Goal: Task Accomplishment & Management: Manage account settings

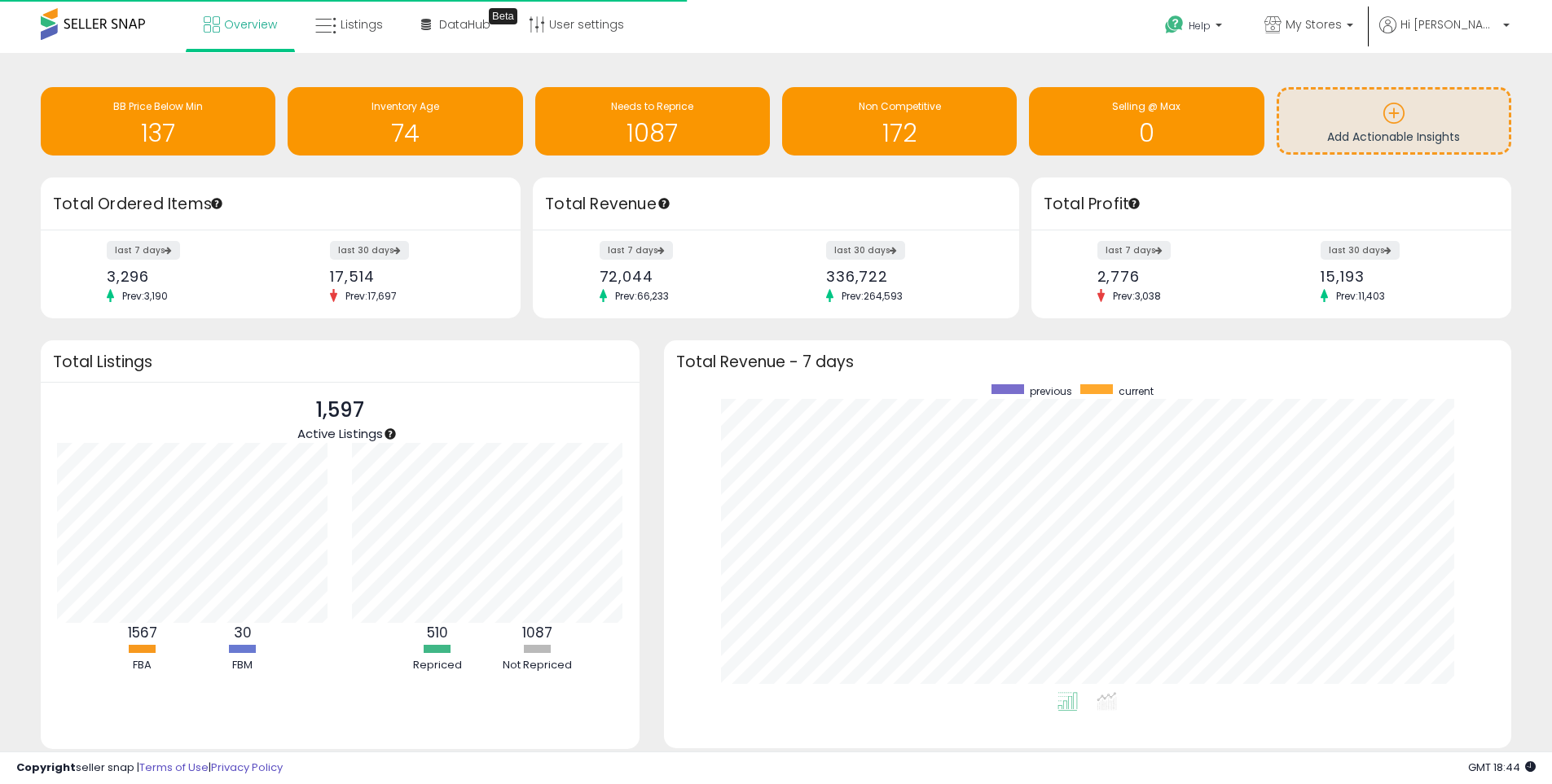
scroll to position [308, 815]
click at [1331, 19] on span "My Stores" at bounding box center [1313, 24] width 56 height 16
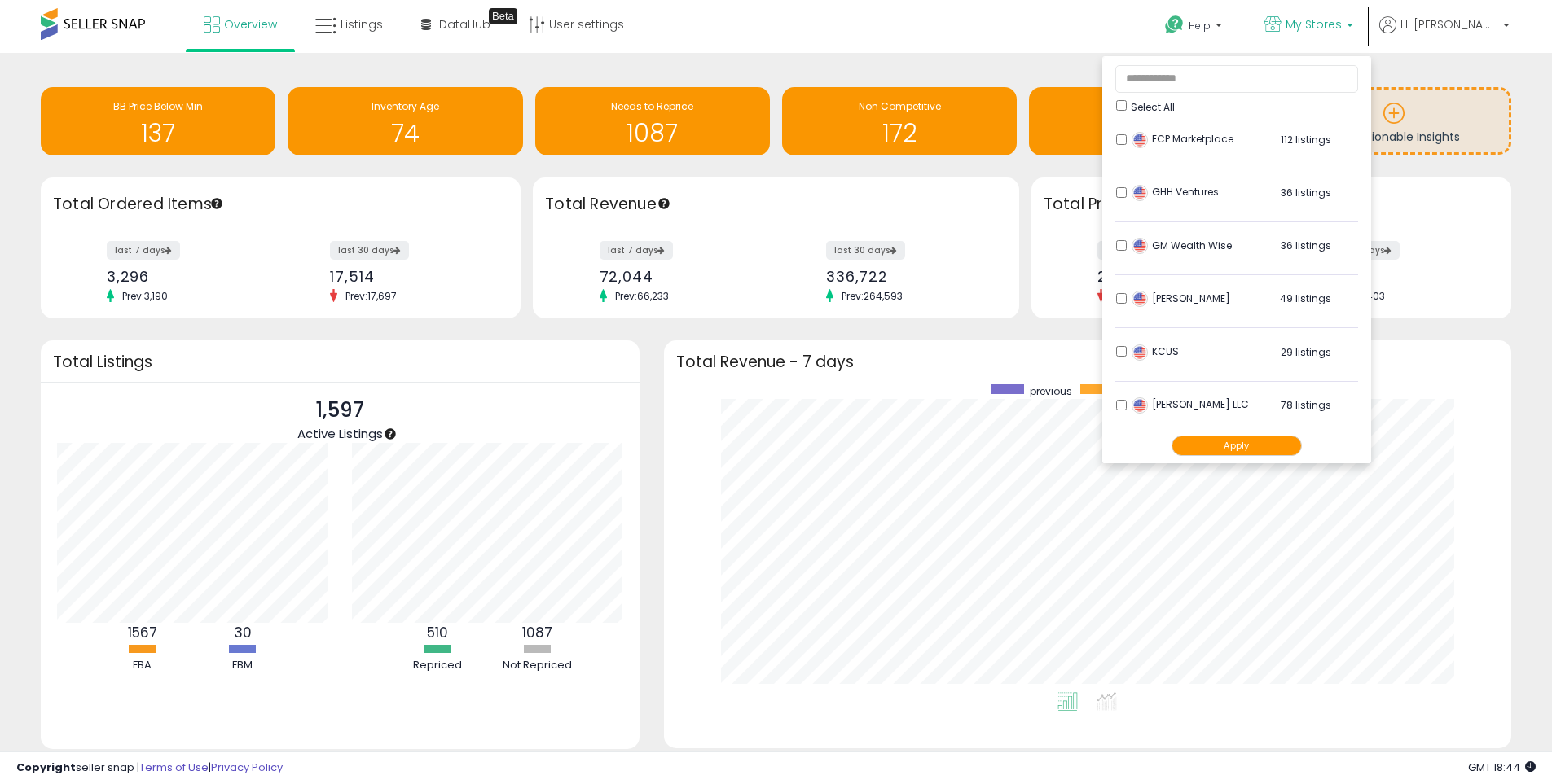
scroll to position [570, 0]
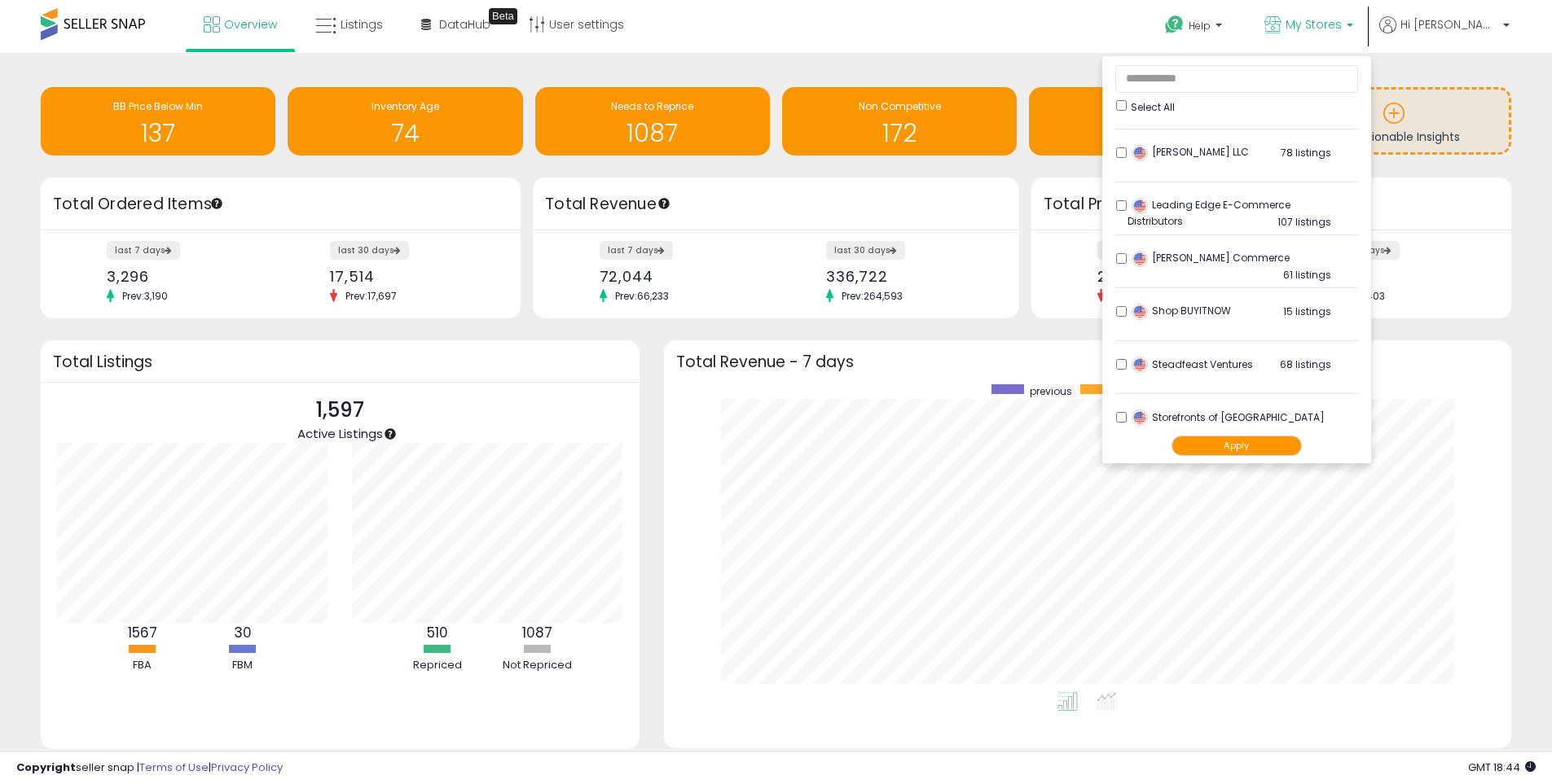
click at [1172, 422] on div "Storefronts of America 89 listings" at bounding box center [1229, 421] width 203 height 24
click at [1278, 445] on button "Apply" at bounding box center [1236, 446] width 130 height 21
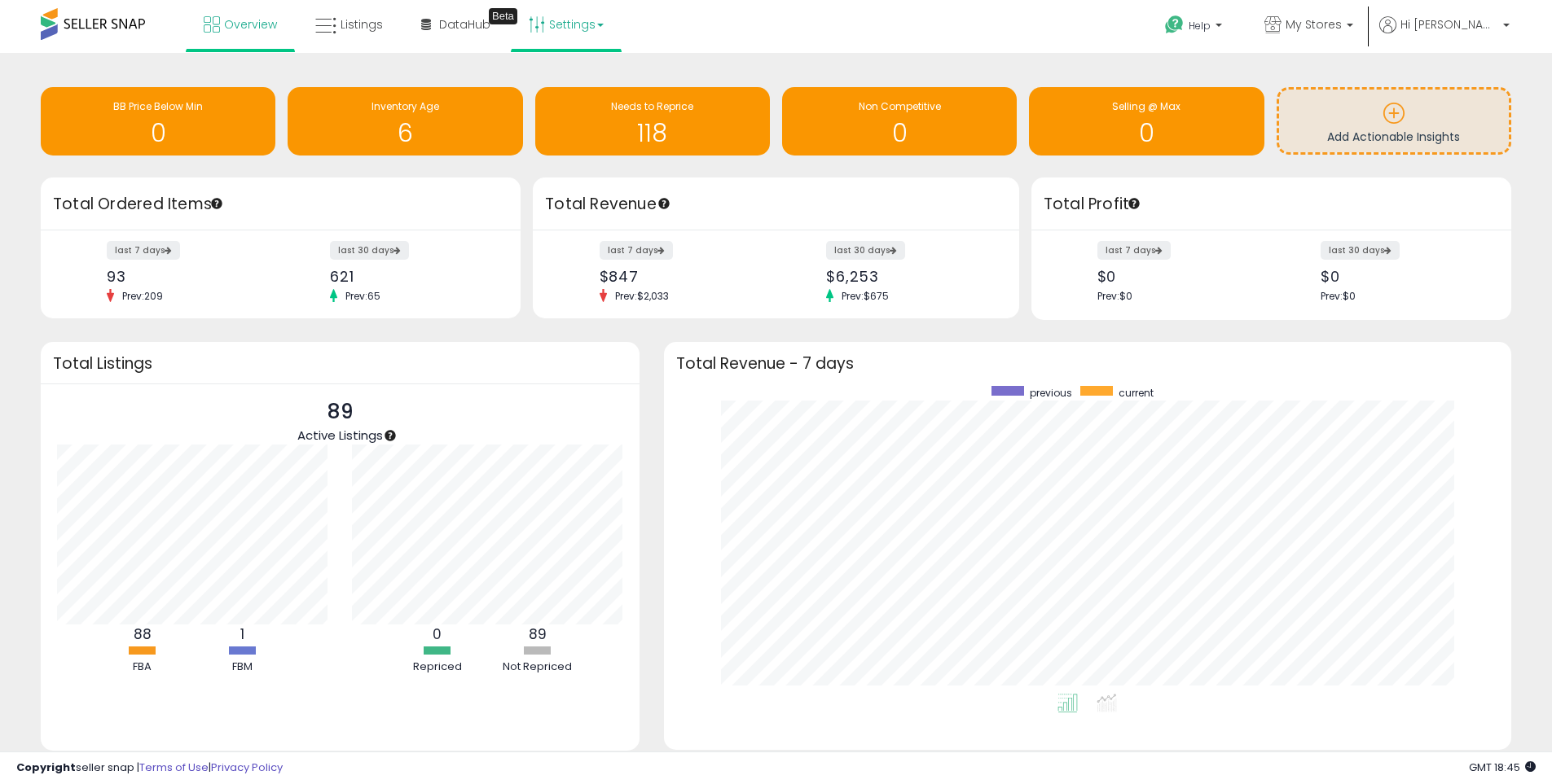
click at [555, 26] on link "Settings" at bounding box center [565, 24] width 99 height 49
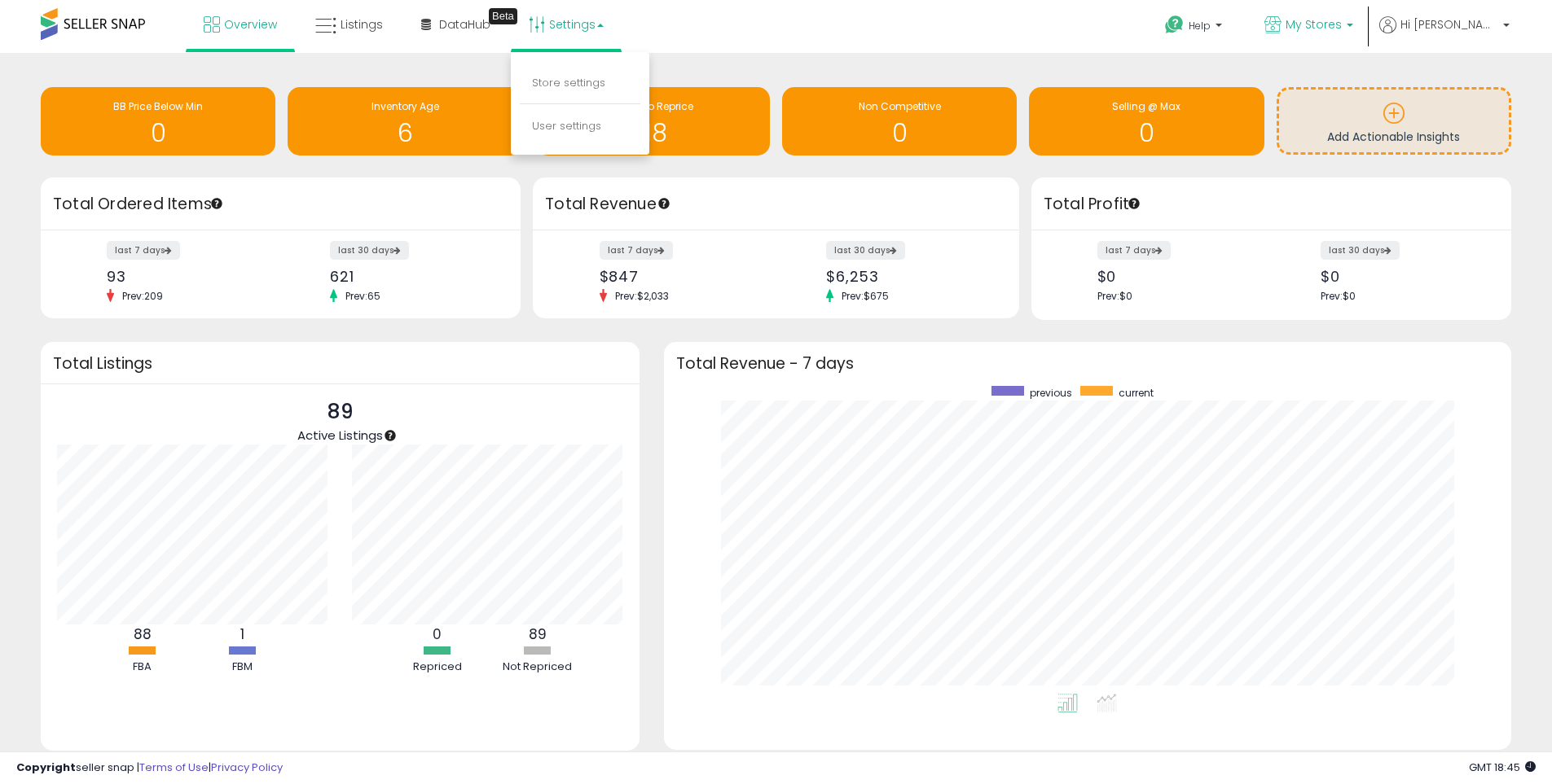
click at [1342, 28] on span "My Stores" at bounding box center [1313, 24] width 56 height 16
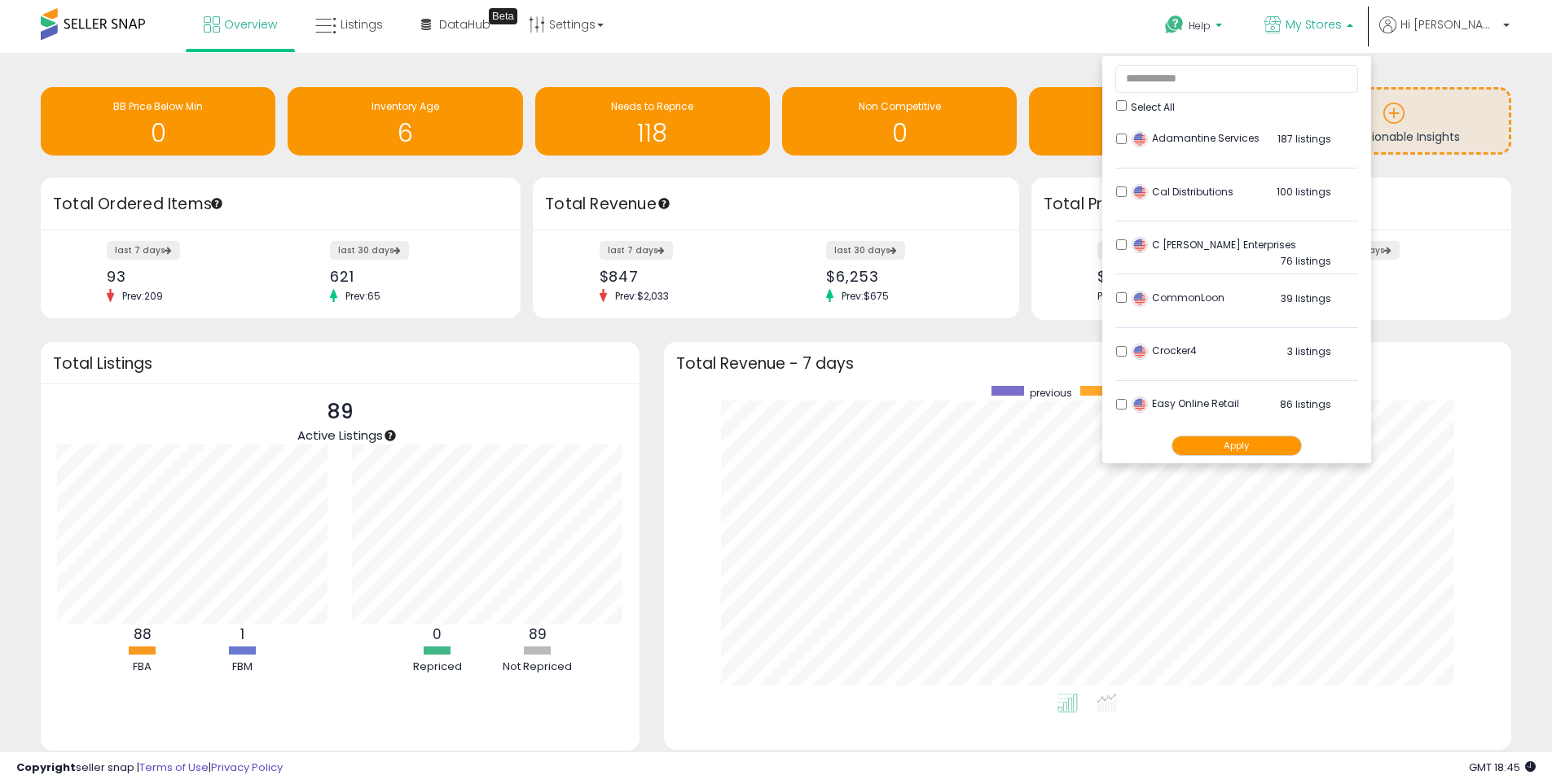
drag, startPoint x: 972, startPoint y: 35, endPoint x: 1247, endPoint y: 37, distance: 275.0
click at [973, 34] on div "Overview Listings Beta" at bounding box center [501, 34] width 1026 height 69
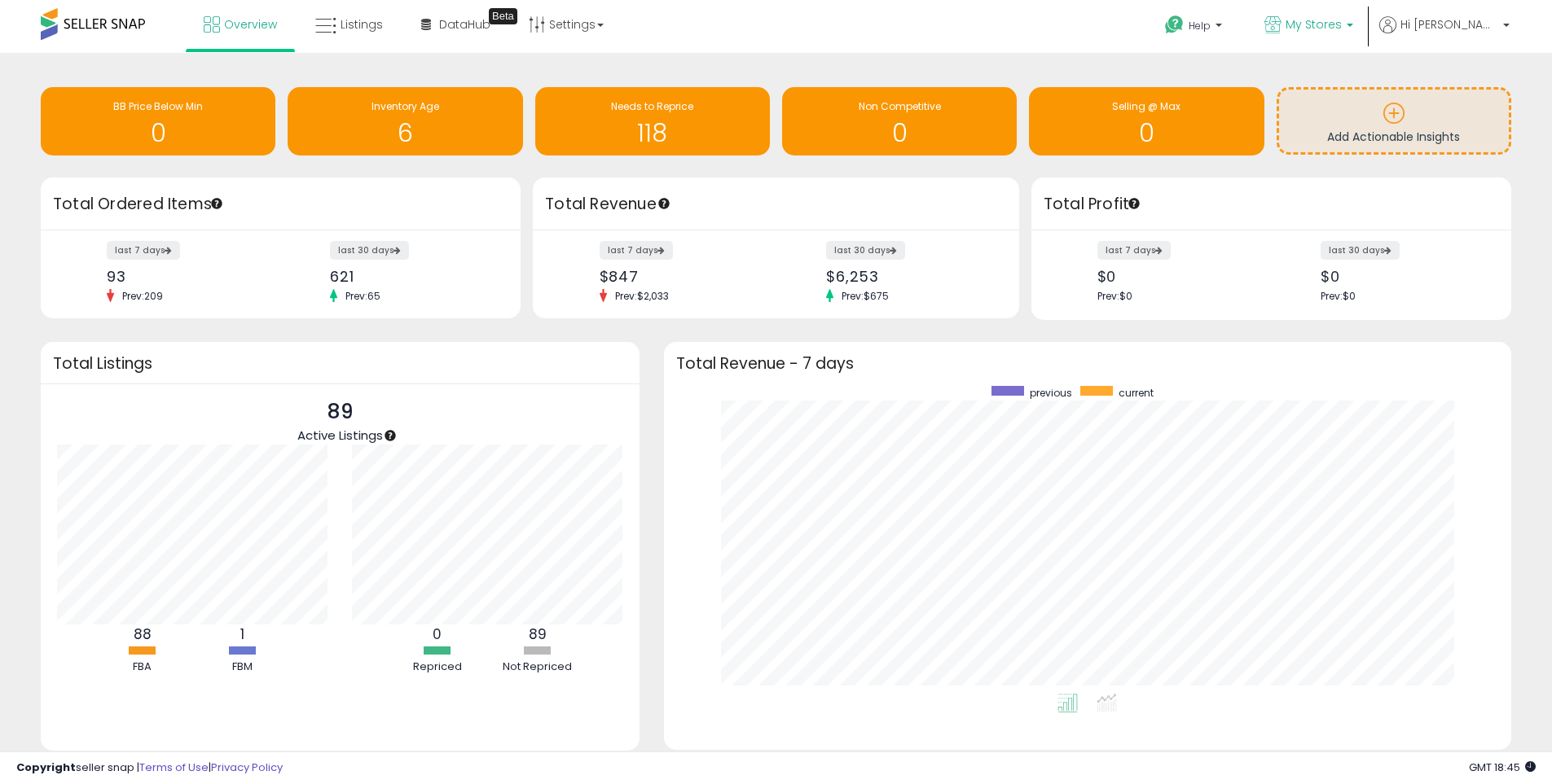
click at [1331, 36] on p "My Stores" at bounding box center [1308, 27] width 89 height 21
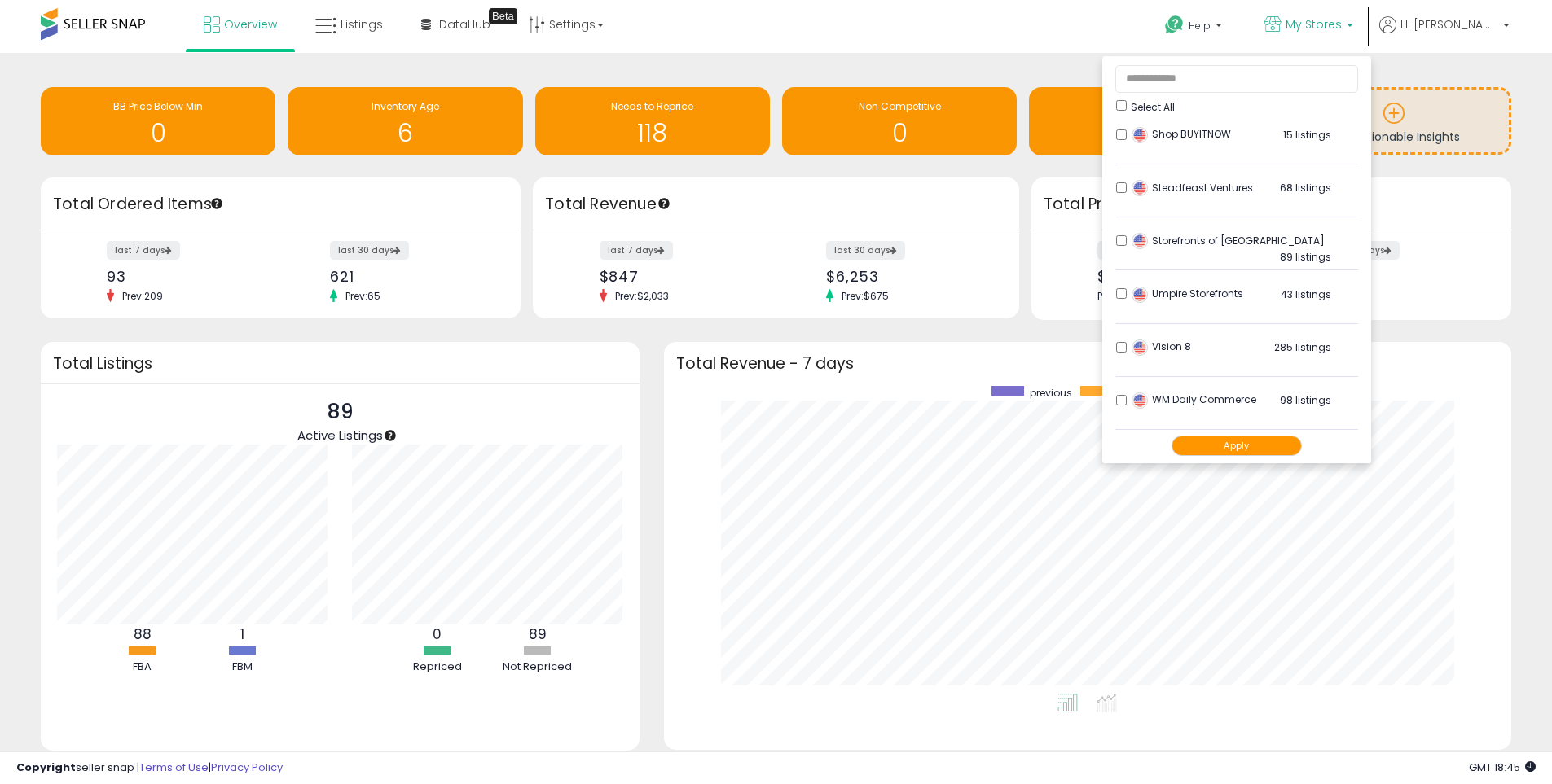
click at [898, 34] on div "Overview Listings Beta" at bounding box center [501, 34] width 1026 height 69
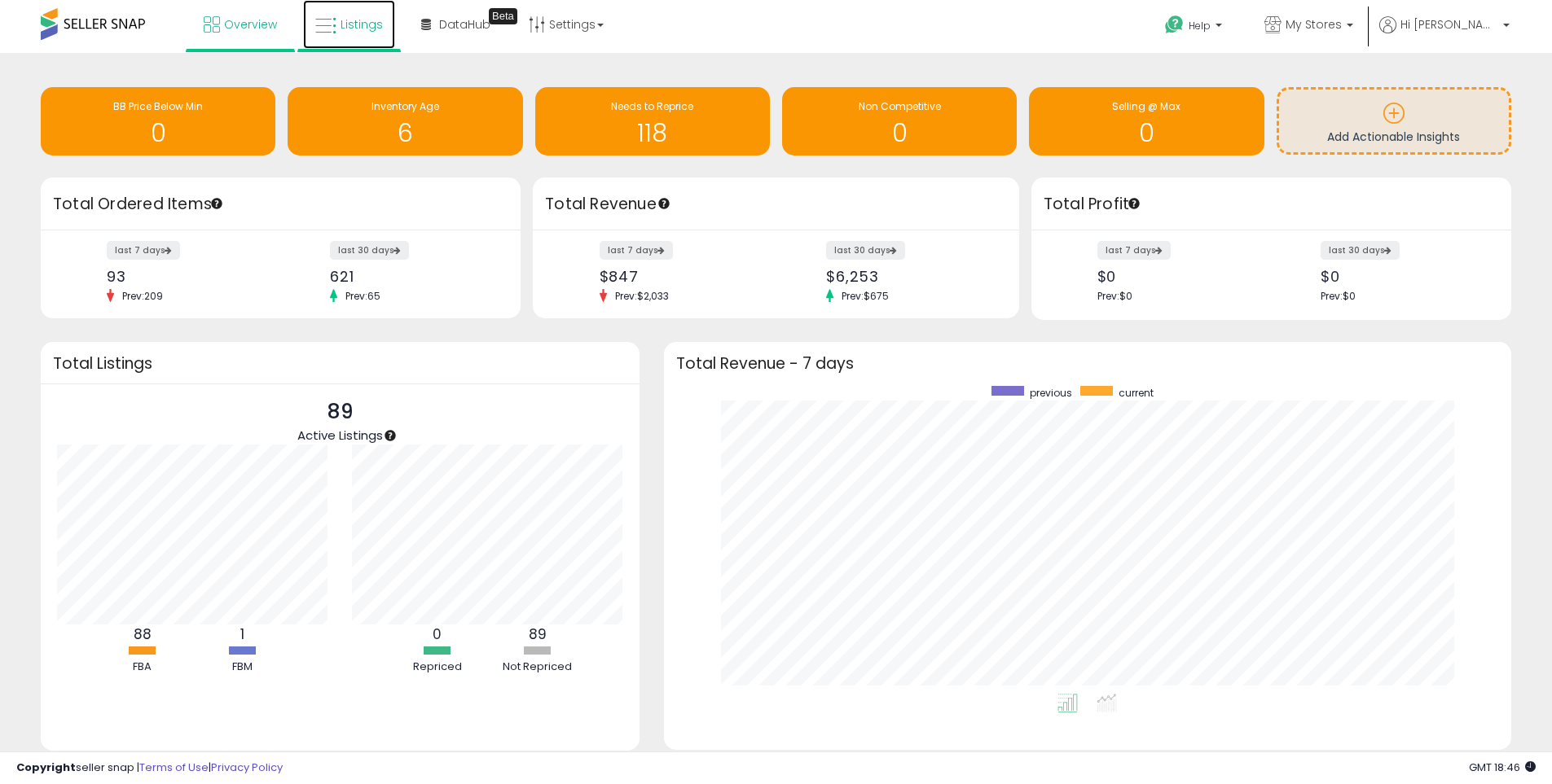
click at [339, 26] on link "Listings" at bounding box center [349, 24] width 92 height 49
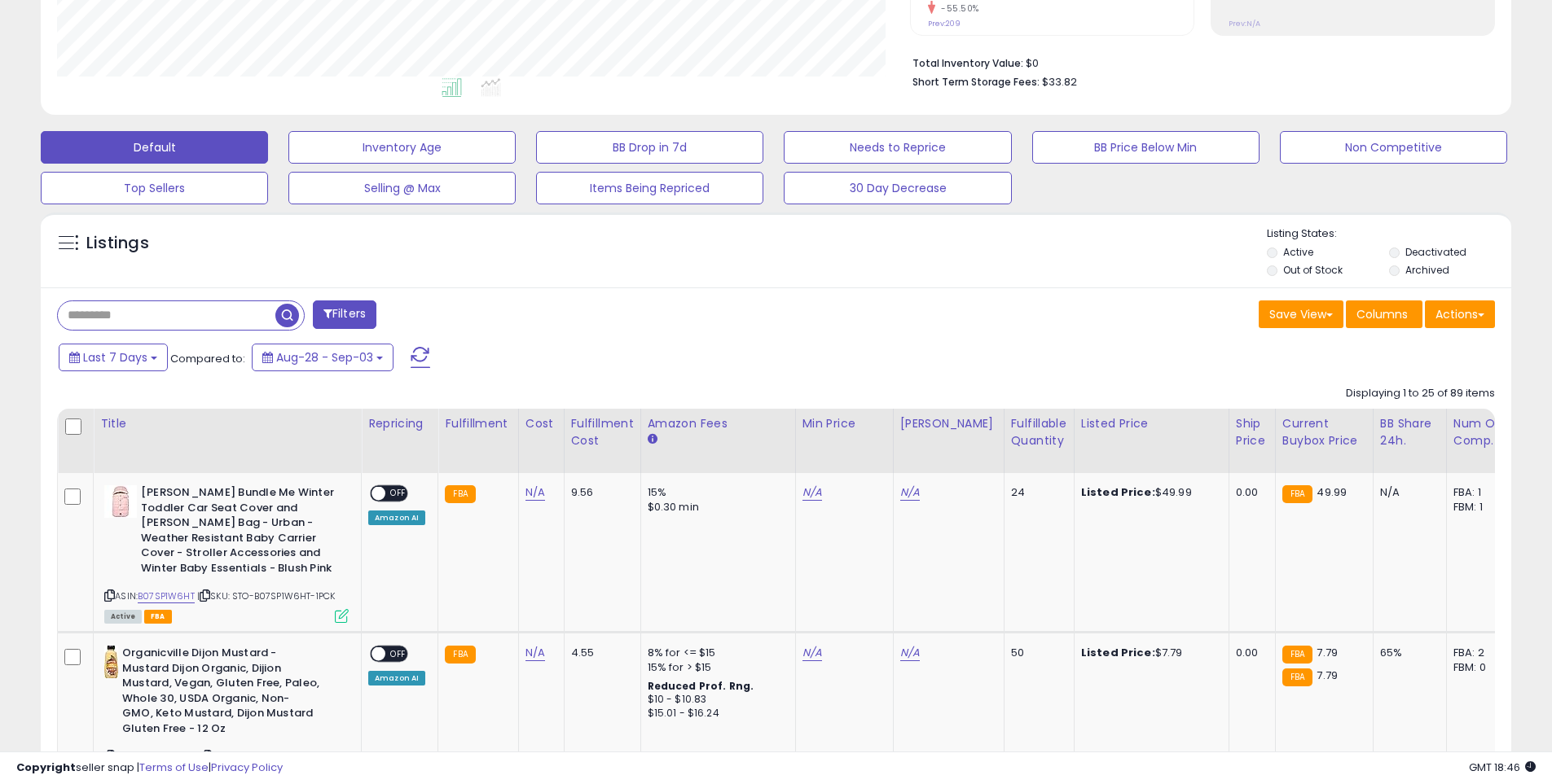
scroll to position [408, 0]
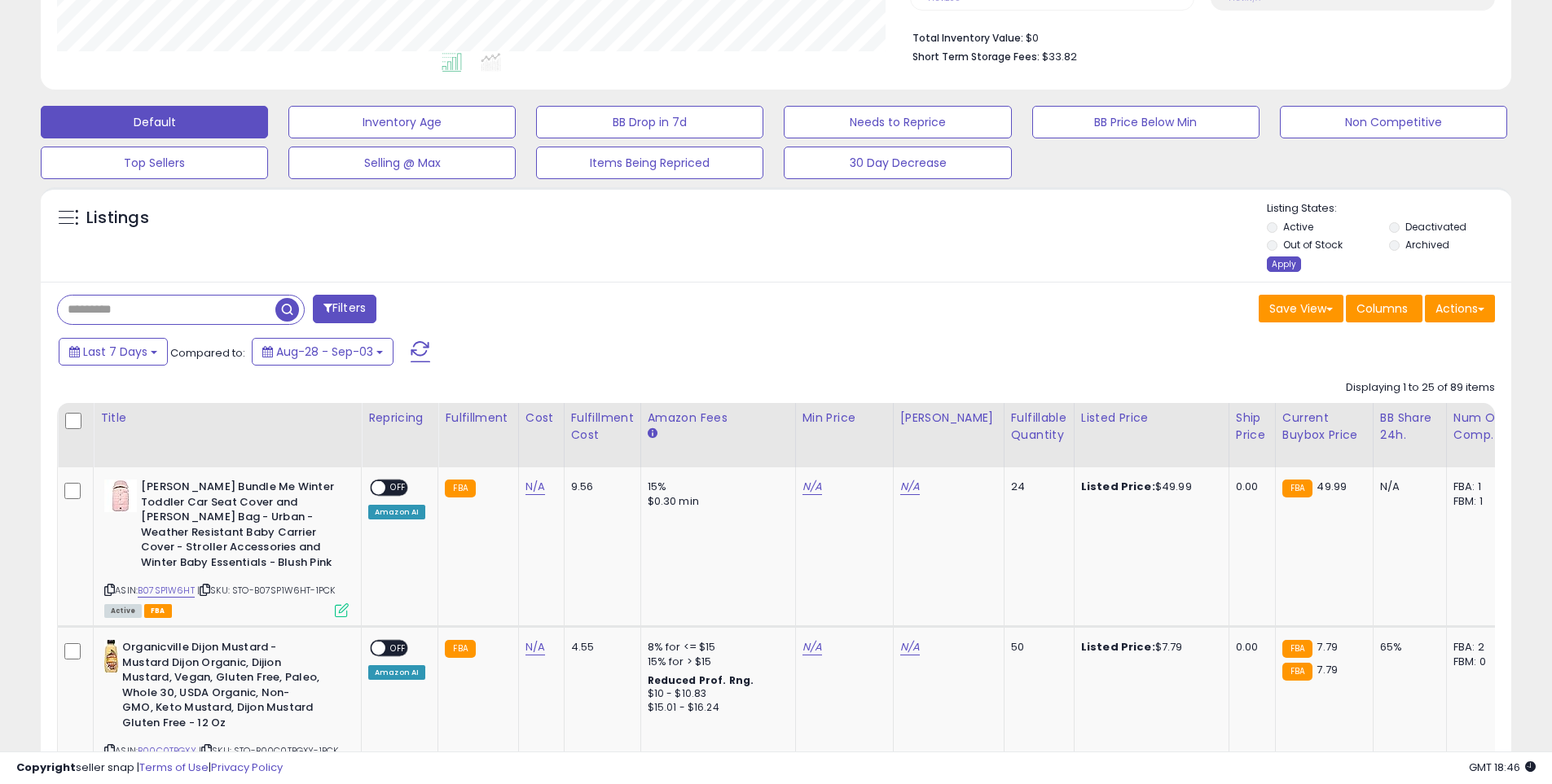
click at [1281, 267] on div "Apply" at bounding box center [1284, 264] width 34 height 16
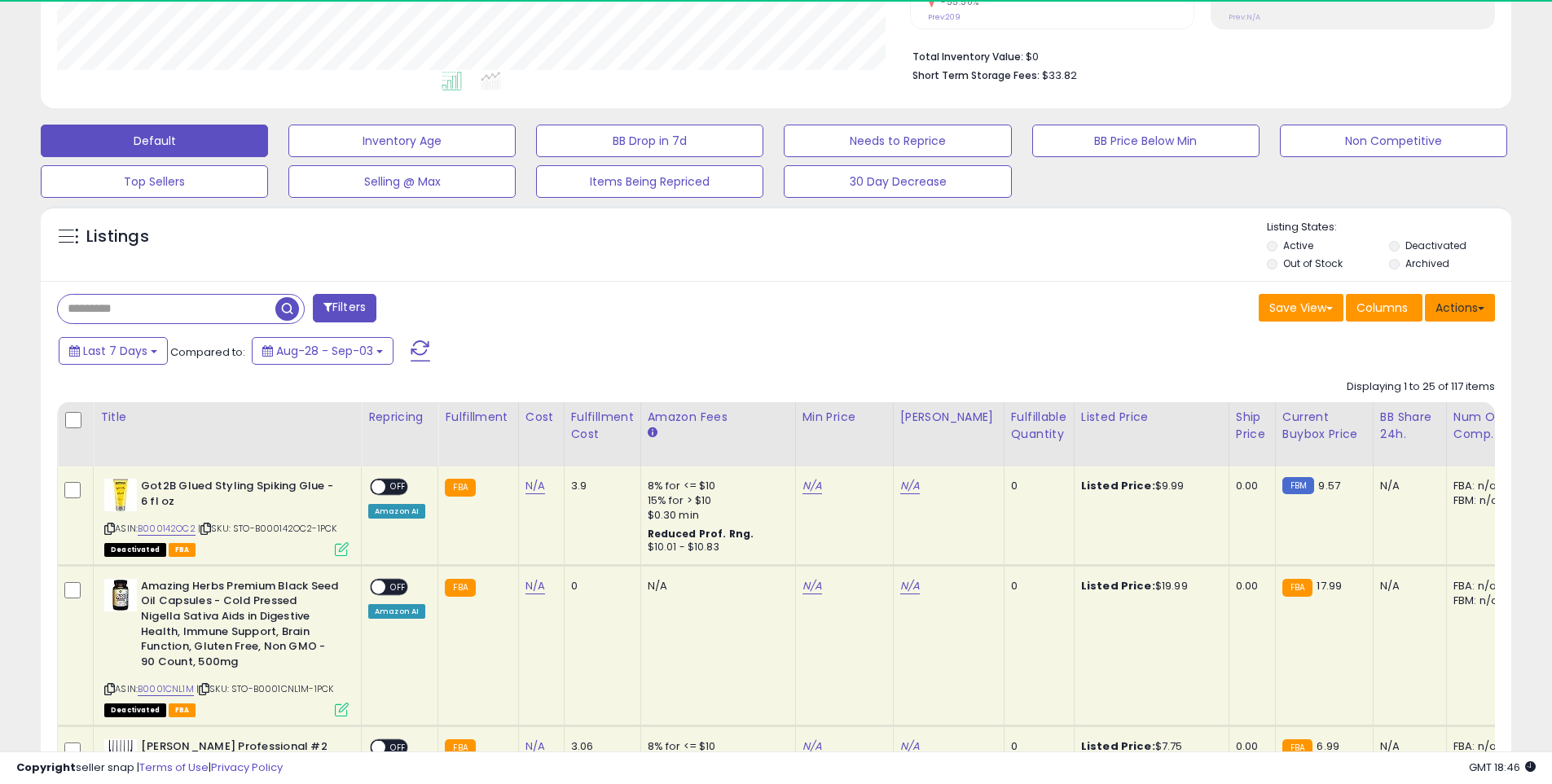
scroll to position [334, 853]
click at [1467, 311] on button "Actions" at bounding box center [1459, 308] width 70 height 28
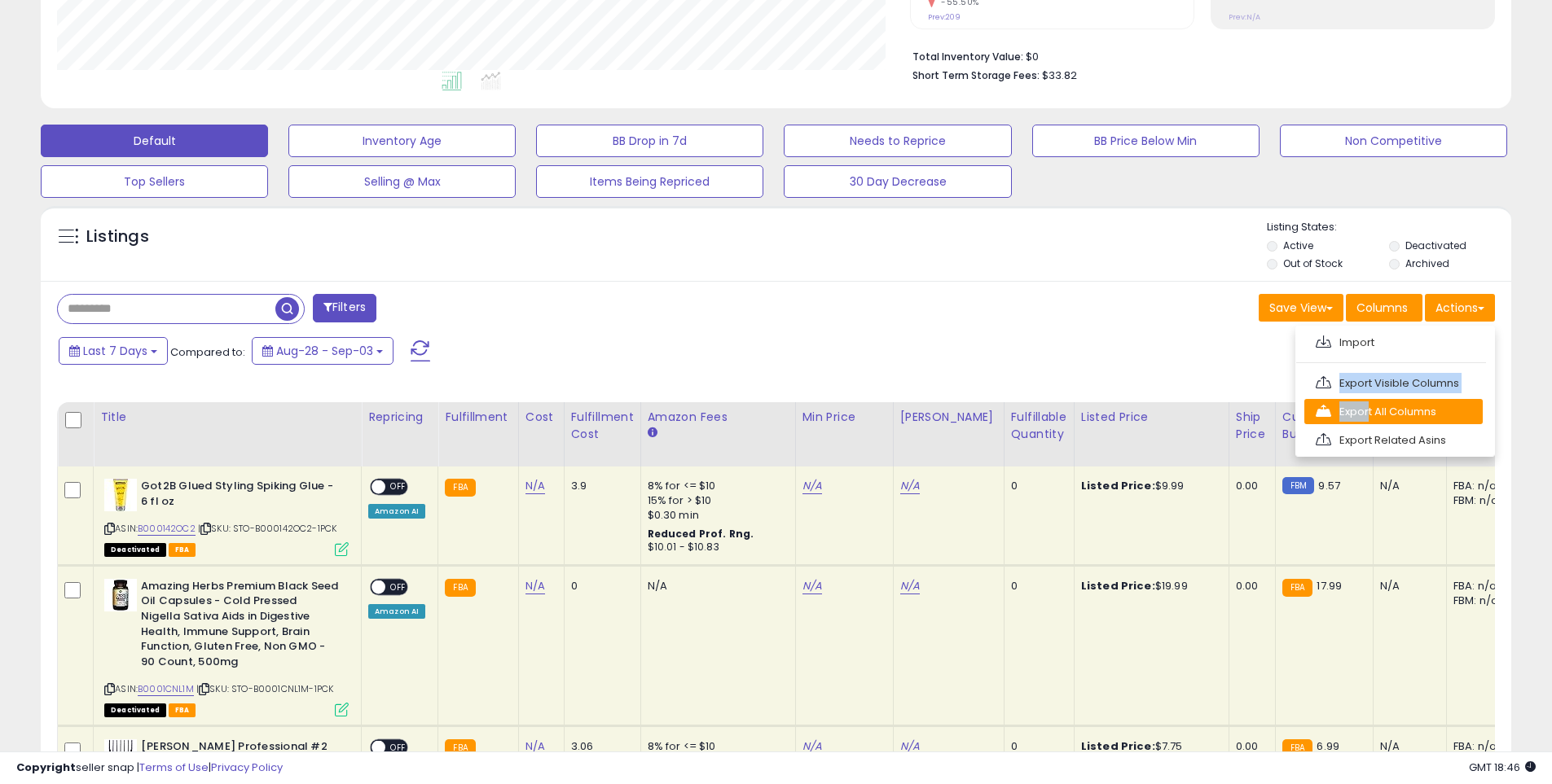
drag, startPoint x: 1370, startPoint y: 342, endPoint x: 1362, endPoint y: 409, distance: 67.5
click at [1362, 409] on ul "Import Export Visible Columns Export All Columns Export Related Asins" at bounding box center [1395, 391] width 200 height 131
click at [1443, 312] on button "Actions" at bounding box center [1459, 308] width 70 height 28
click at [1392, 414] on link "Export All Columns" at bounding box center [1393, 411] width 178 height 25
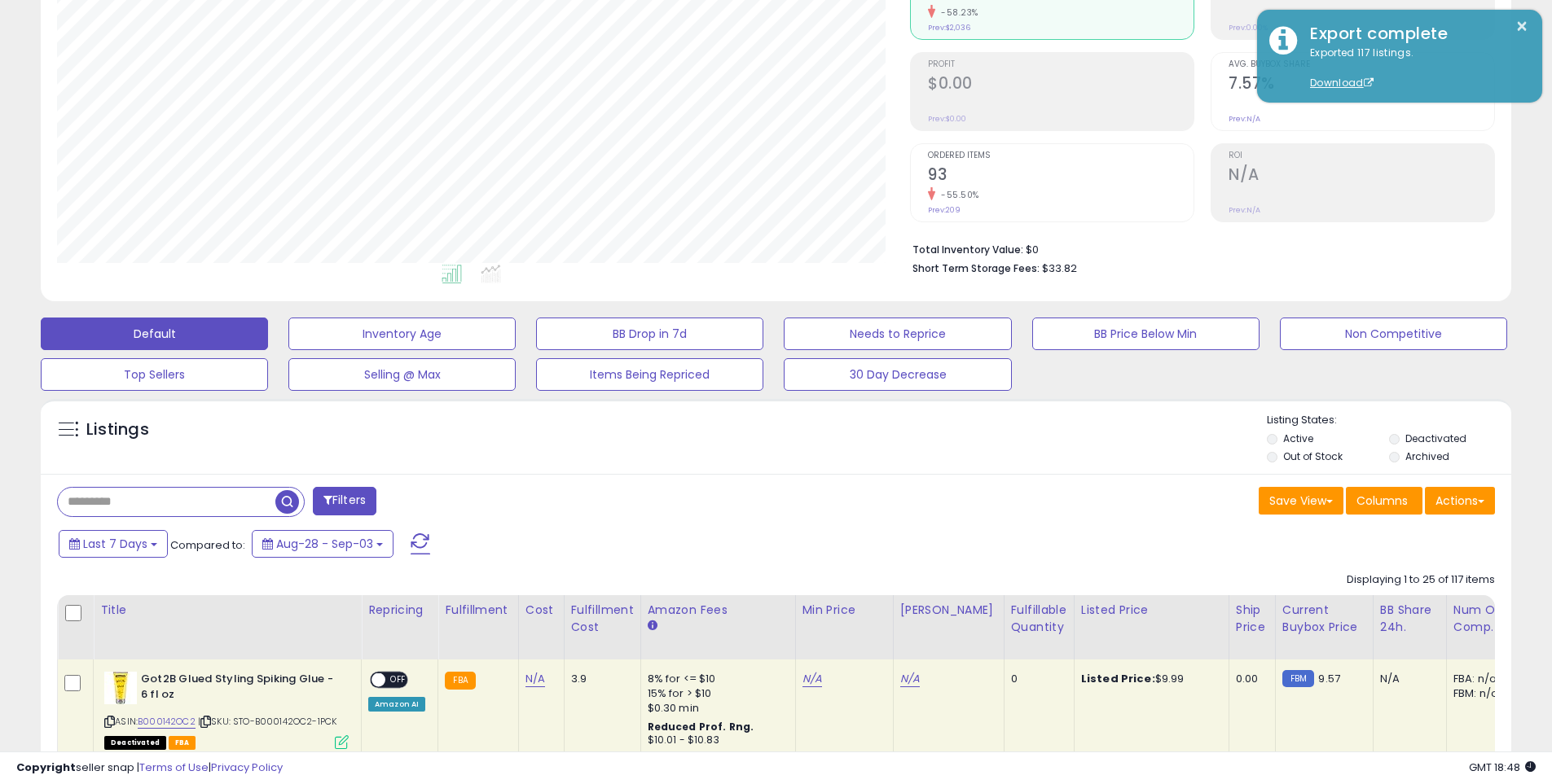
scroll to position [0, 0]
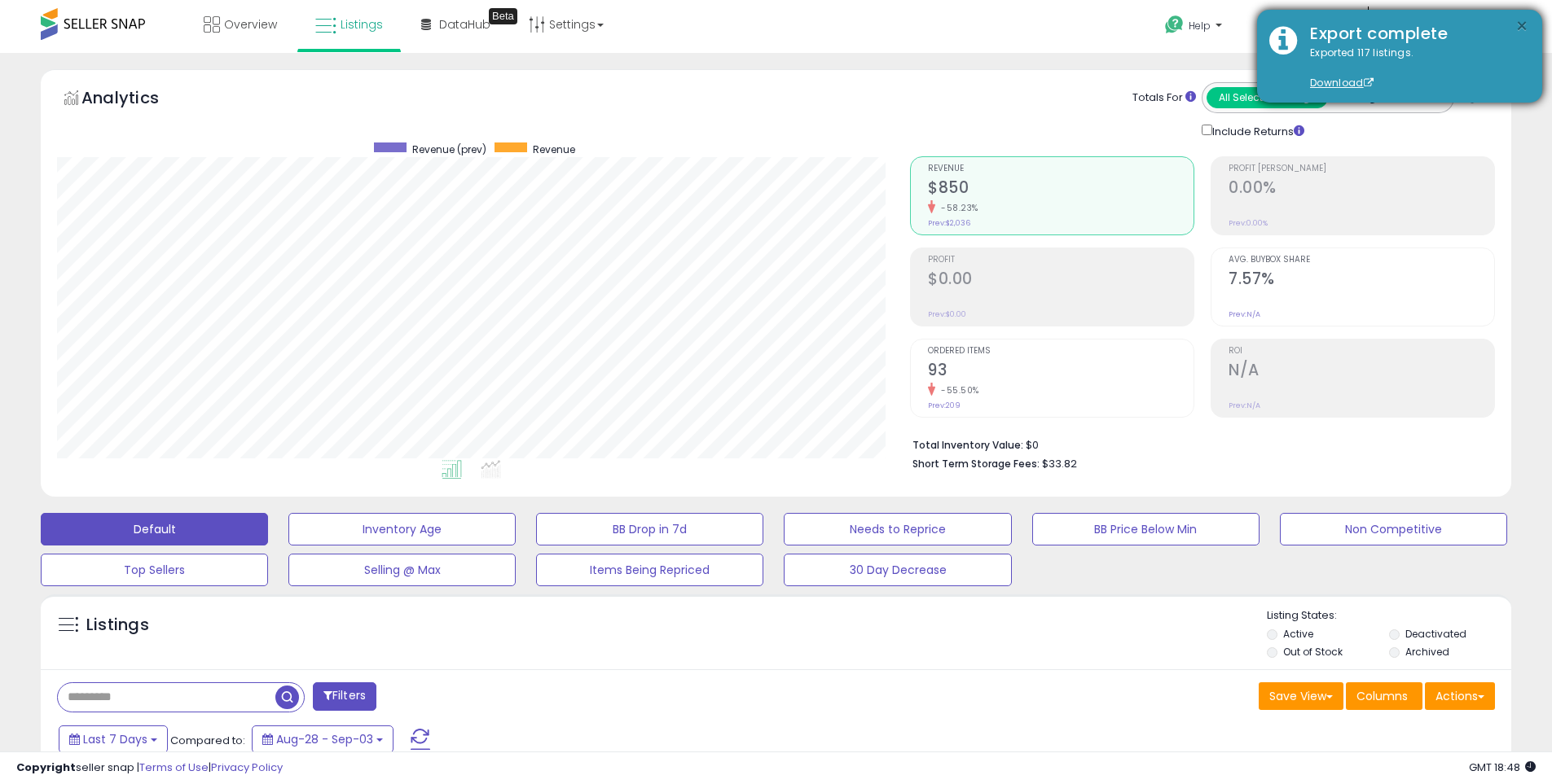
click at [1524, 26] on button "×" at bounding box center [1521, 27] width 13 height 21
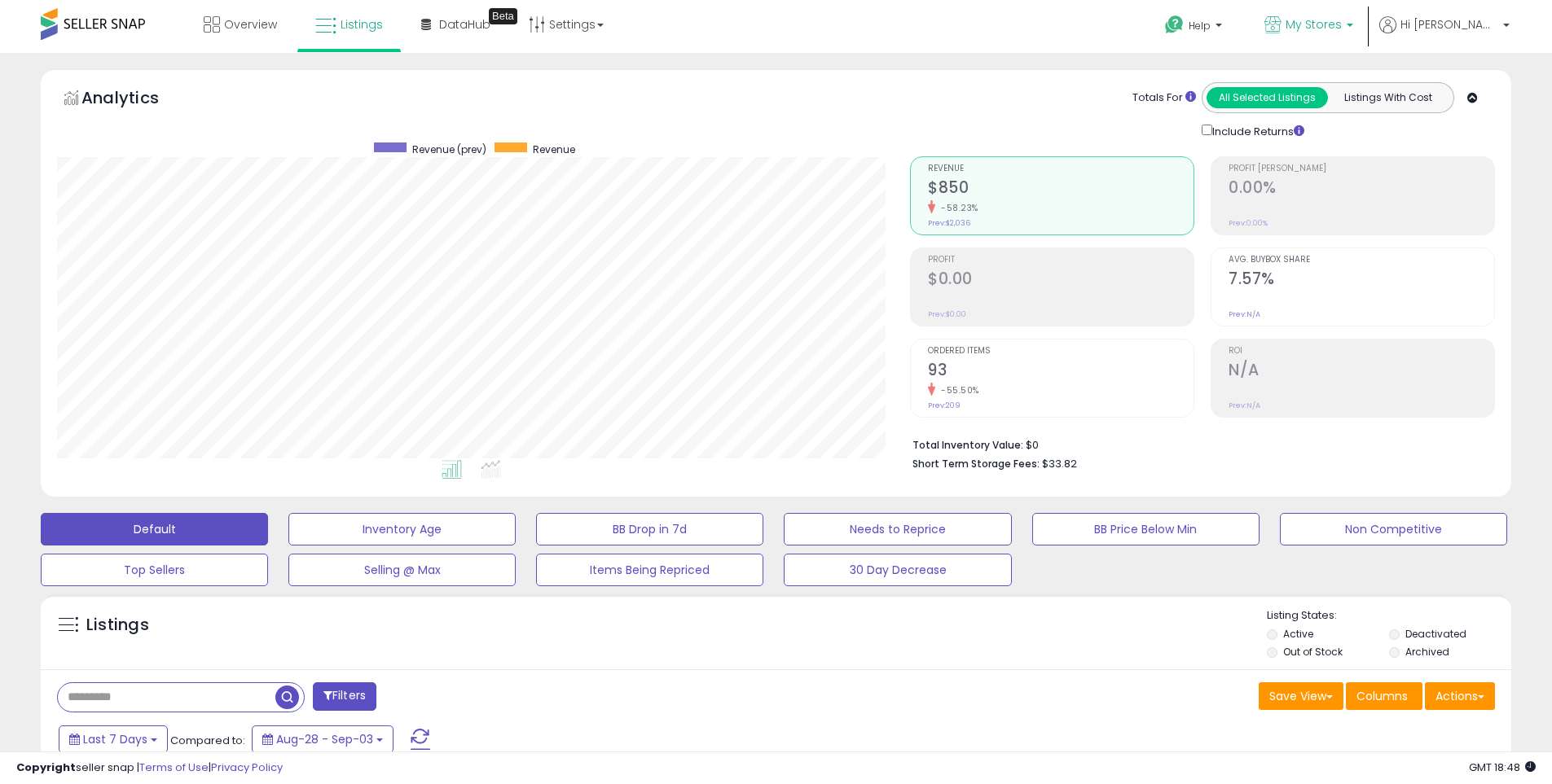
click at [1340, 22] on span "My Stores" at bounding box center [1313, 24] width 56 height 16
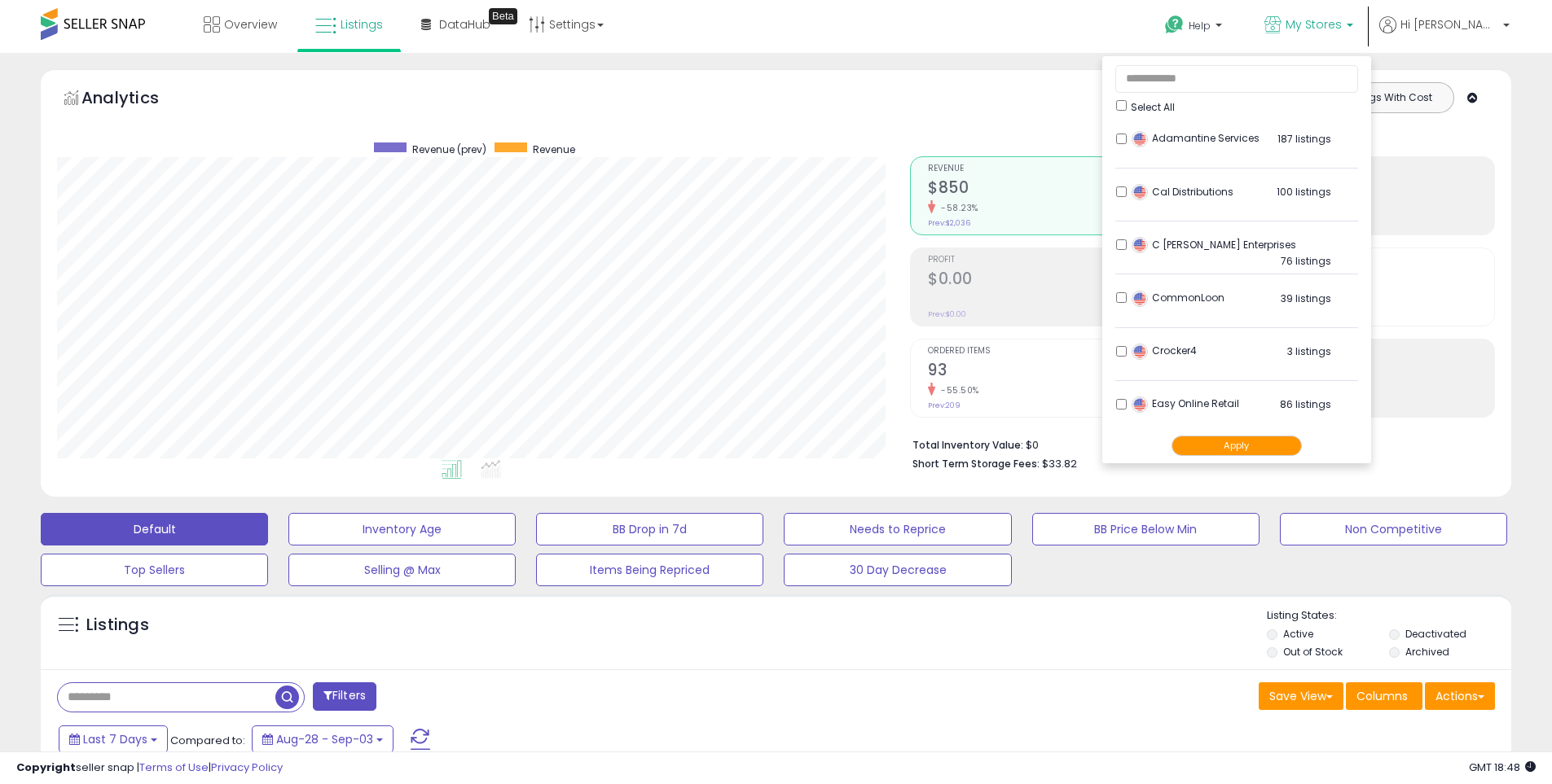
click at [1125, 14] on div "Help Contact Support Search Knowledge Hub Request a Feature My Stores" at bounding box center [1271, 34] width 514 height 69
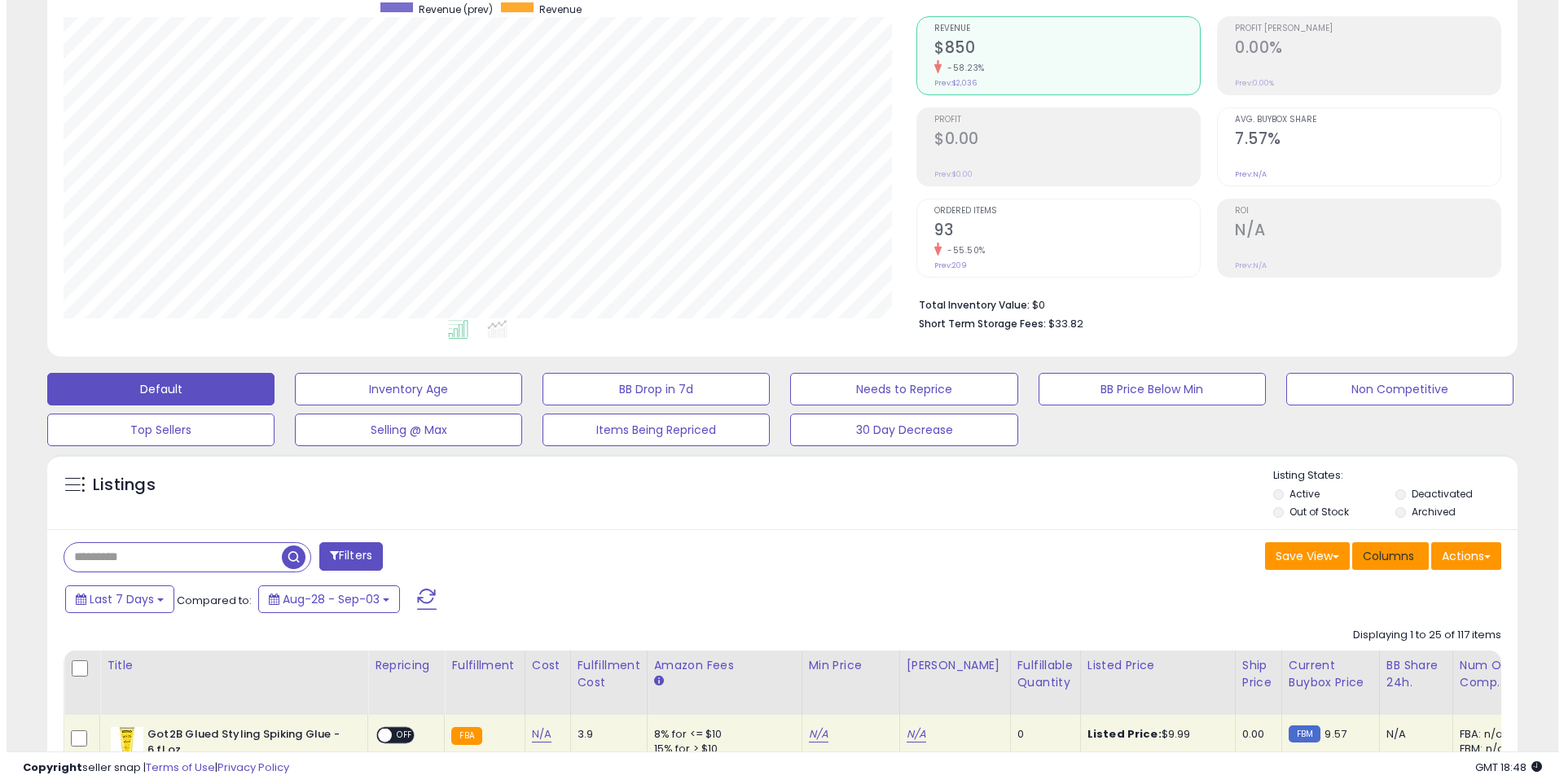
scroll to position [163, 0]
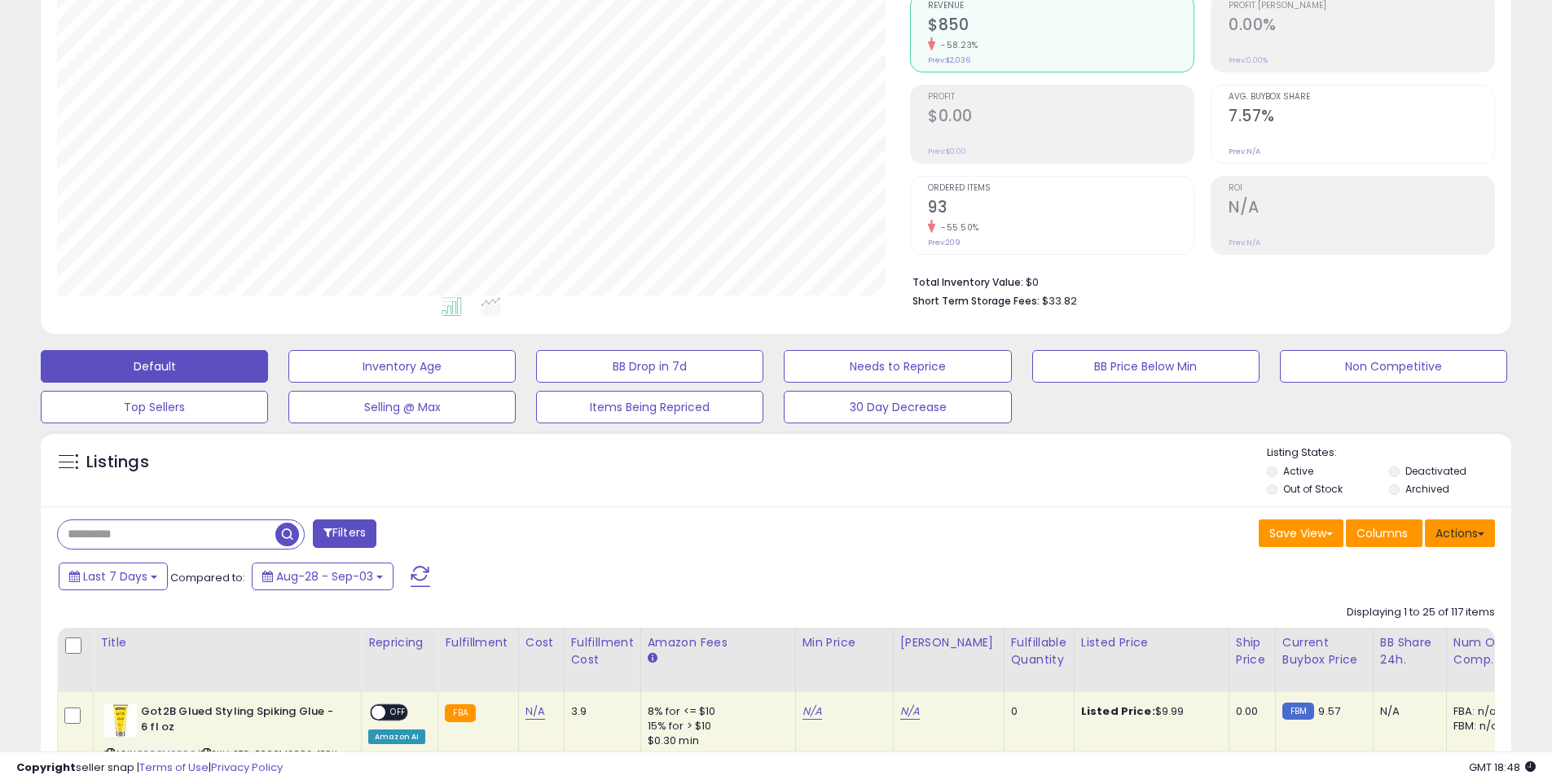
click at [1457, 528] on button "Actions" at bounding box center [1459, 533] width 70 height 28
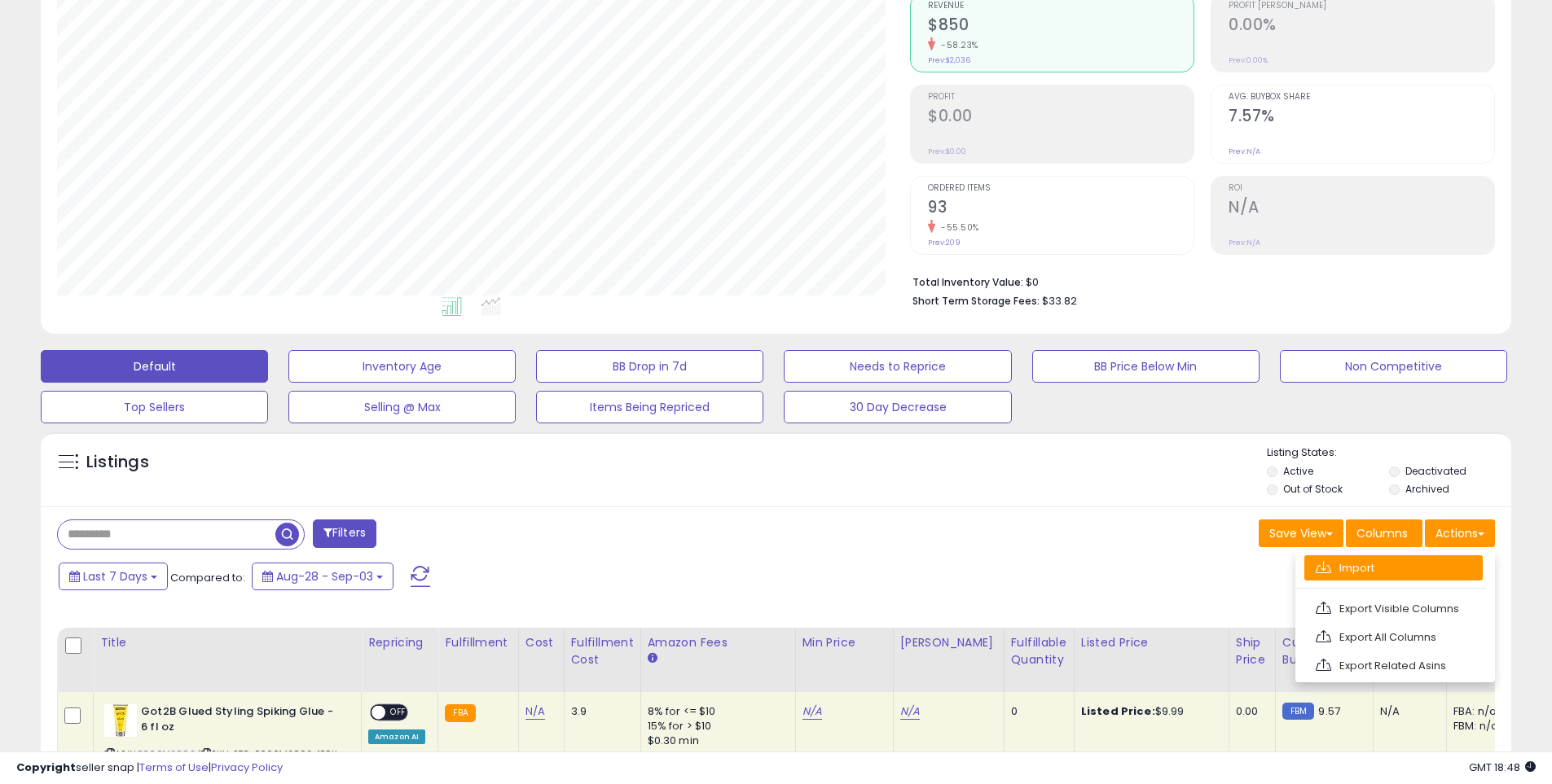
click at [1368, 573] on link "Import" at bounding box center [1393, 568] width 178 height 25
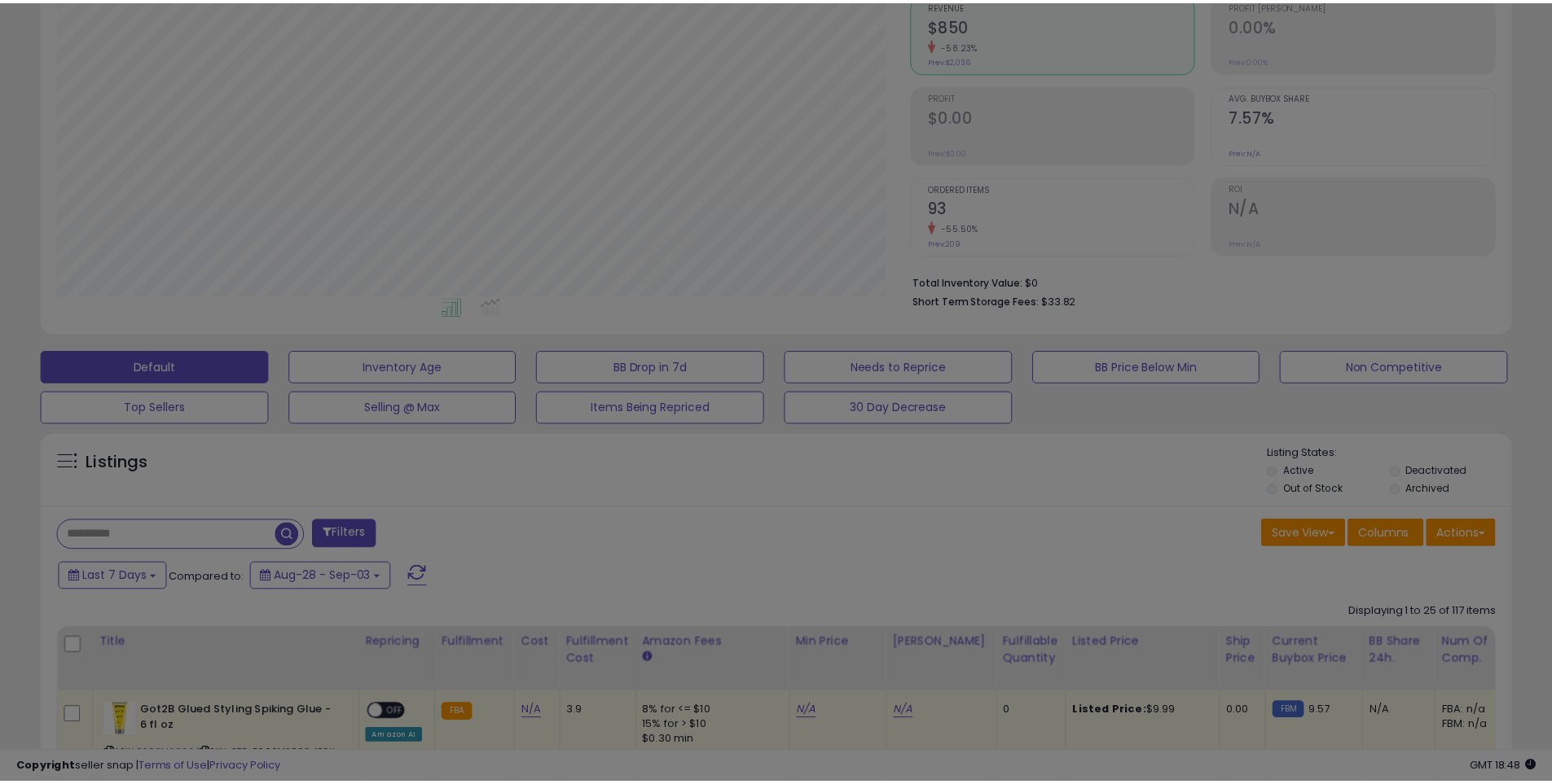
scroll to position [334, 860]
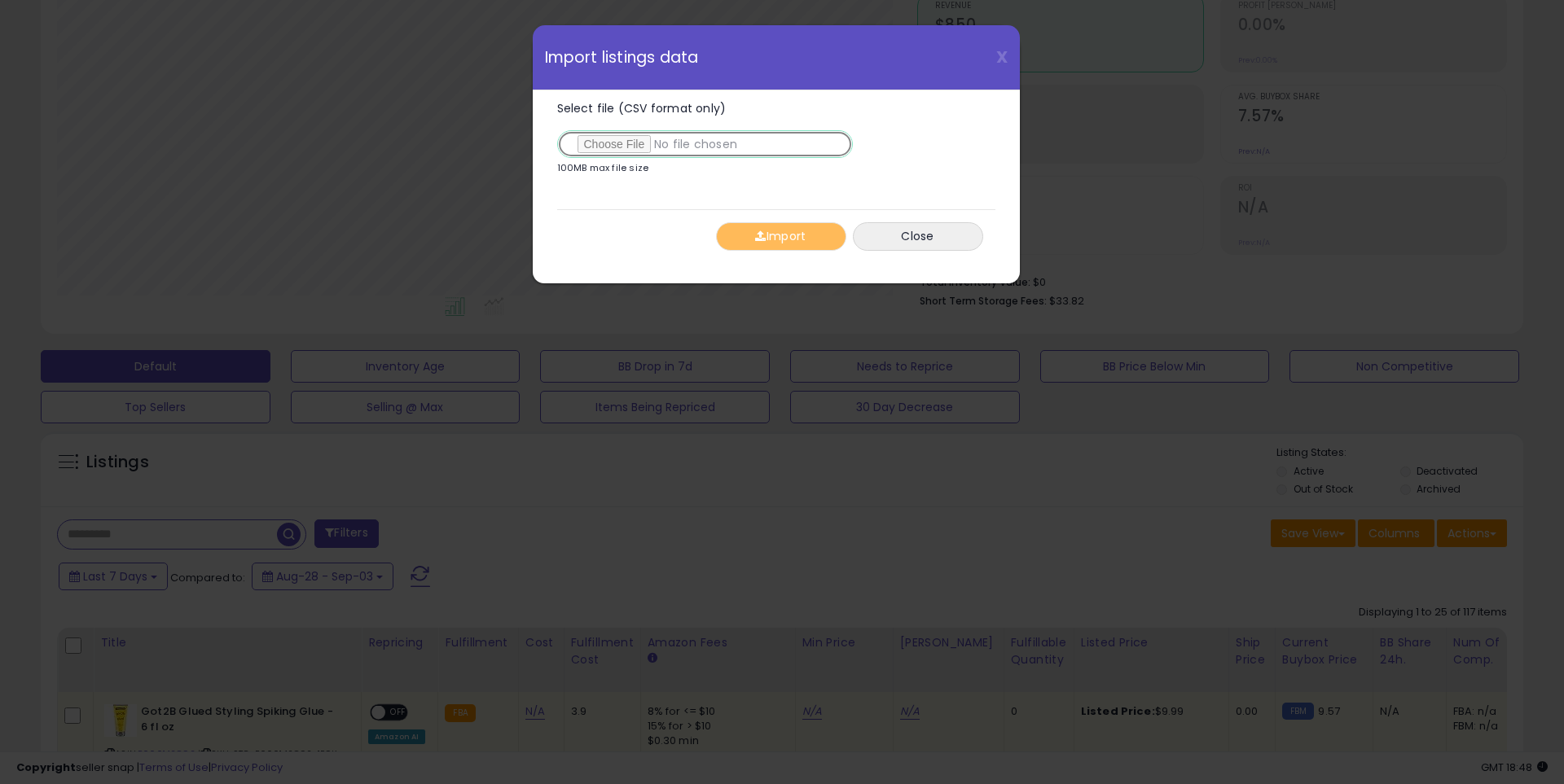
click at [626, 140] on input "Select file (CSV format only)" at bounding box center [705, 144] width 296 height 28
type input "**********"
click at [776, 241] on button "Import" at bounding box center [781, 236] width 130 height 28
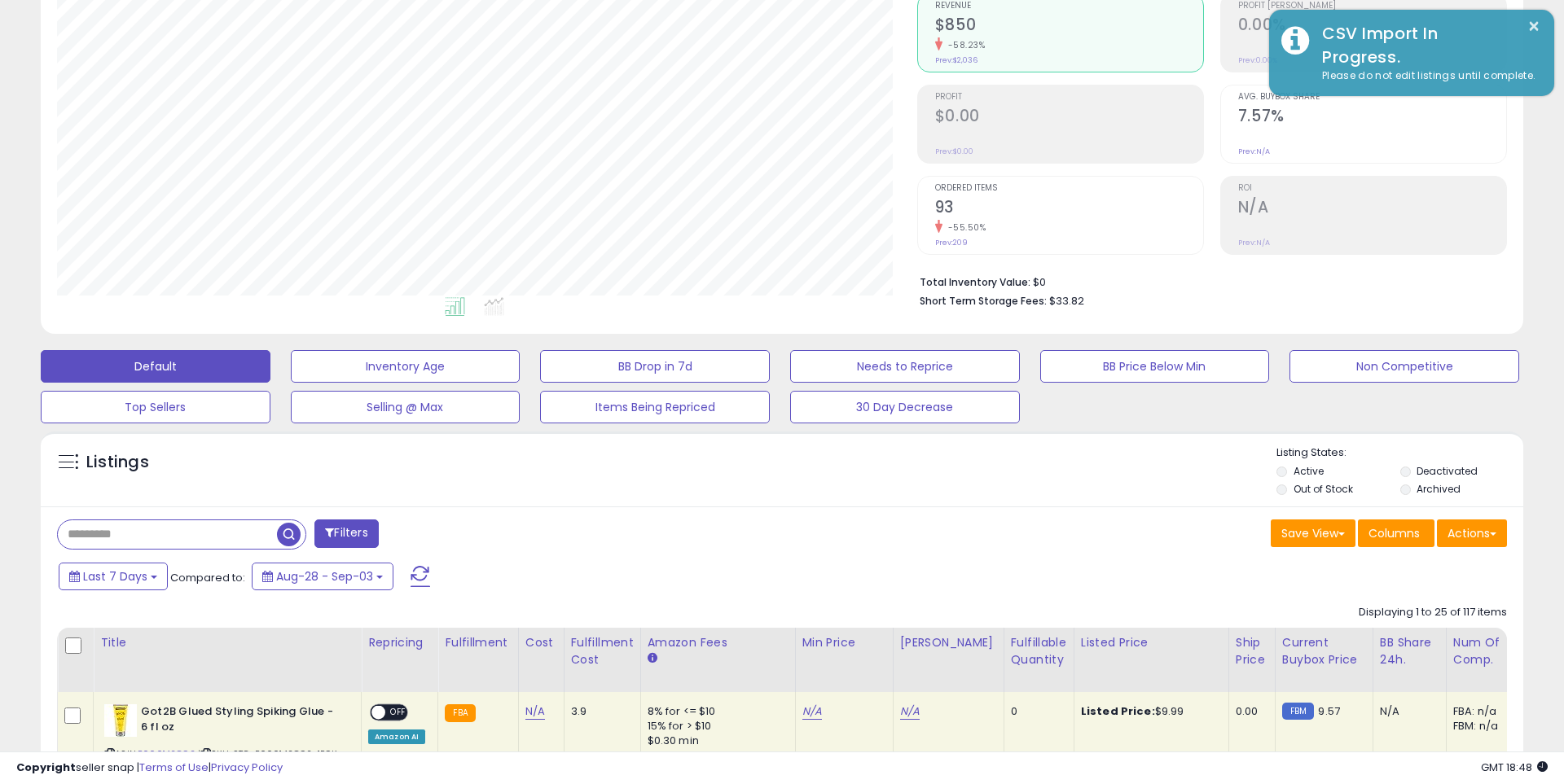
scroll to position [814032, 813673]
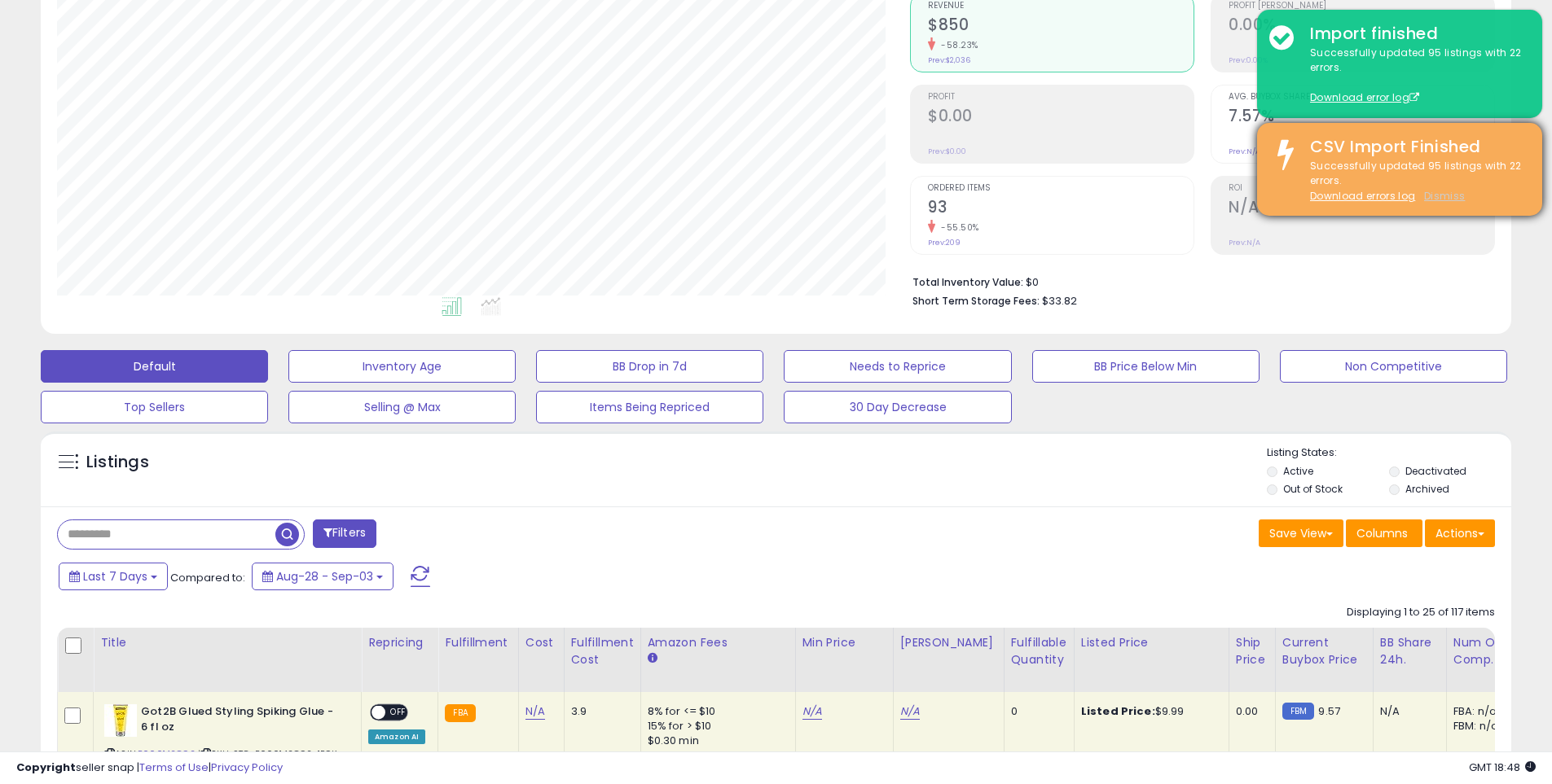
click at [1434, 191] on u "Dismiss" at bounding box center [1443, 196] width 41 height 14
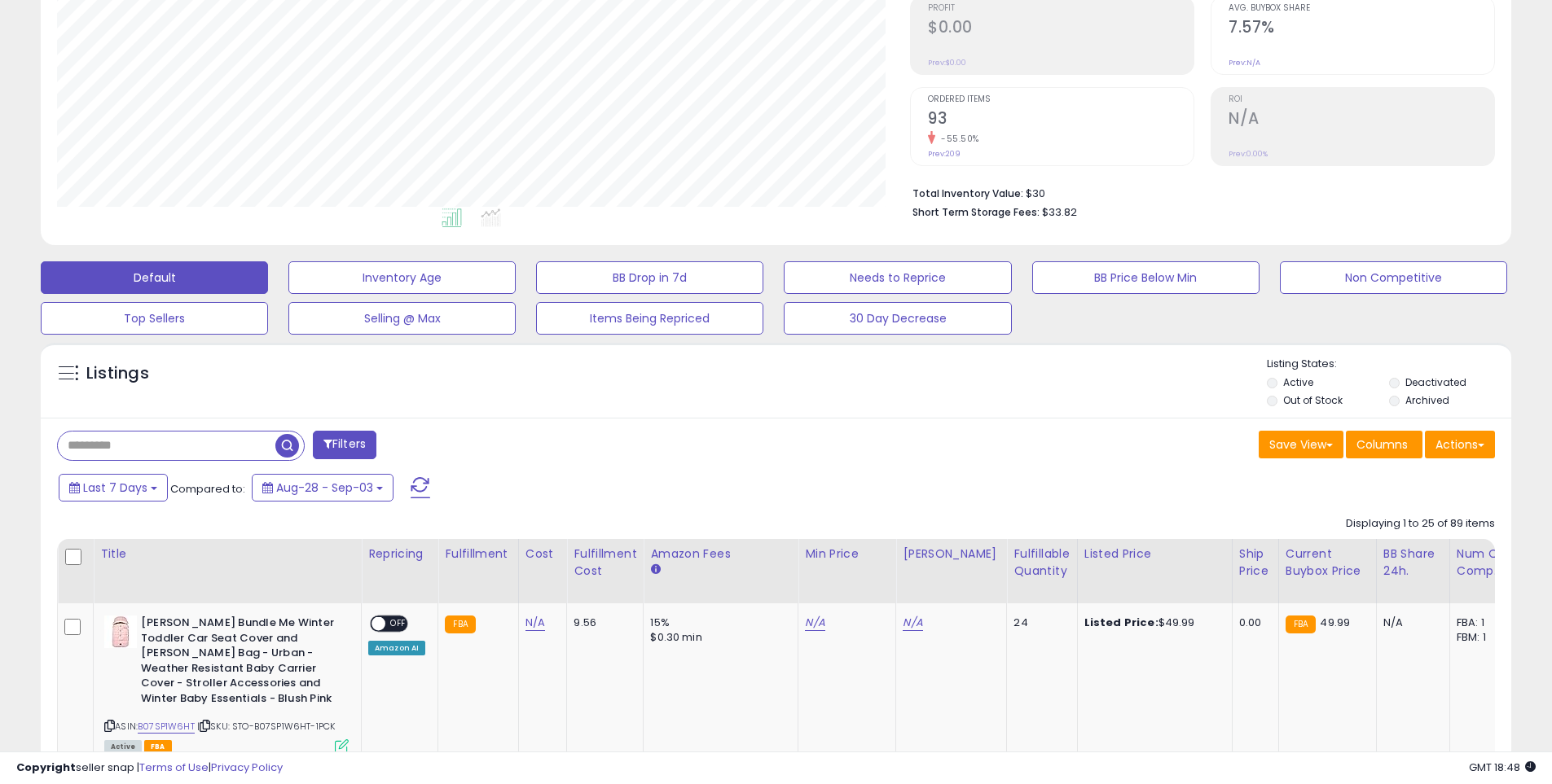
scroll to position [0, 0]
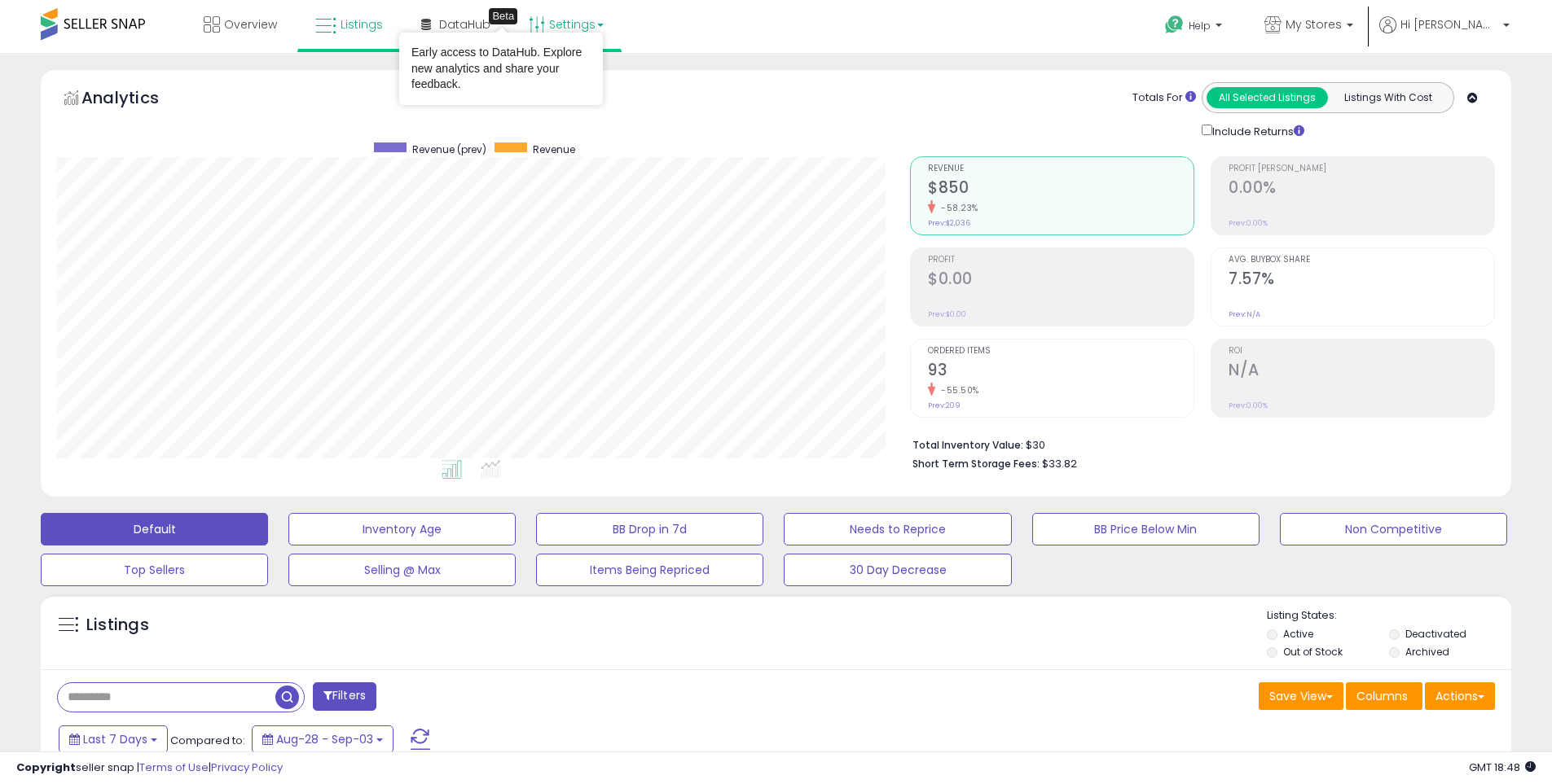
click at [575, 23] on link "Settings" at bounding box center [565, 24] width 99 height 49
click at [577, 91] on li "Store settings" at bounding box center [580, 84] width 121 height 40
click at [573, 26] on link "Settings" at bounding box center [565, 24] width 99 height 49
click at [560, 74] on li "Store settings" at bounding box center [580, 84] width 121 height 40
click at [567, 31] on link "Settings" at bounding box center [565, 24] width 99 height 49
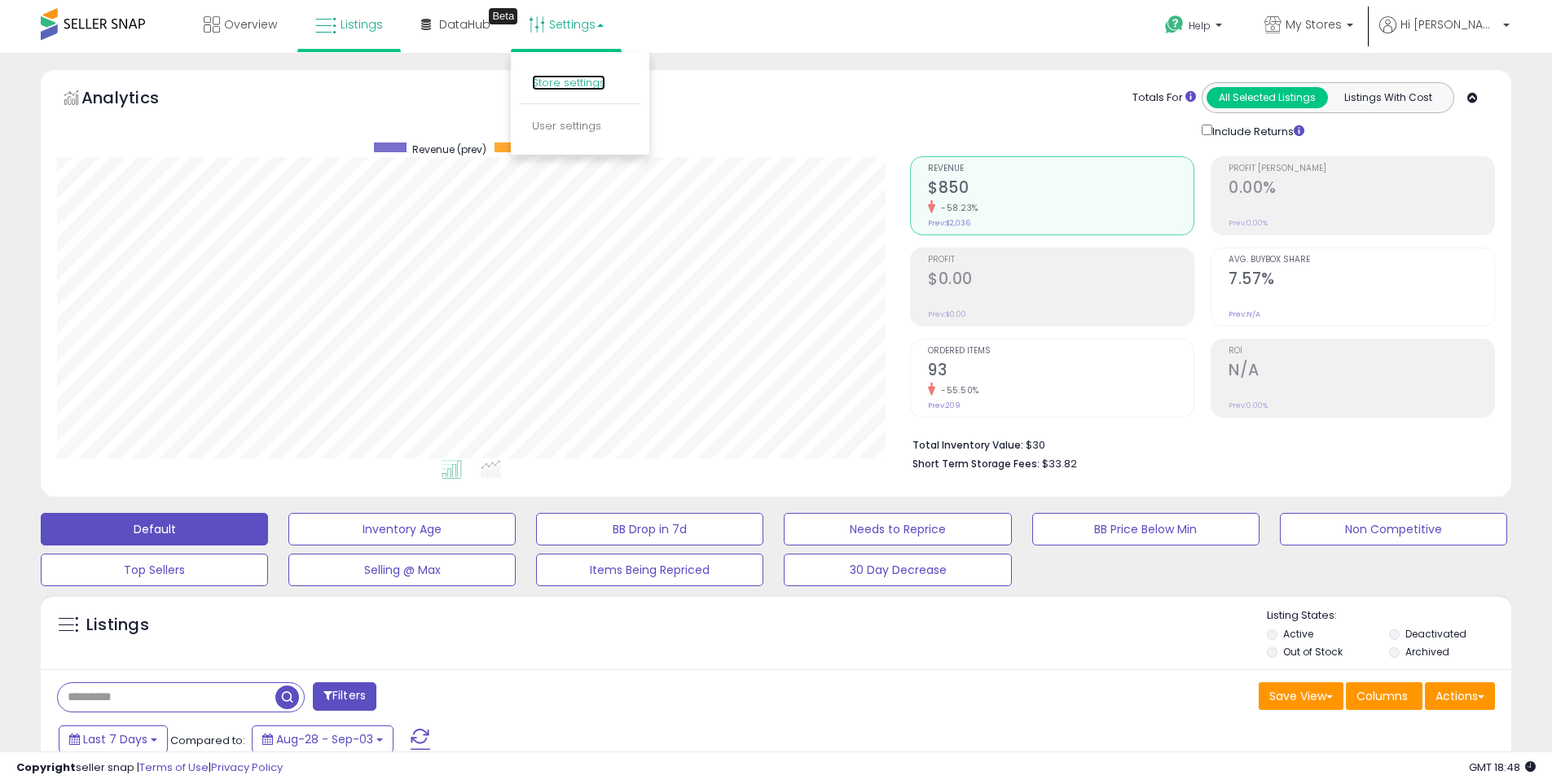
click at [573, 82] on link "Store settings" at bounding box center [568, 83] width 73 height 16
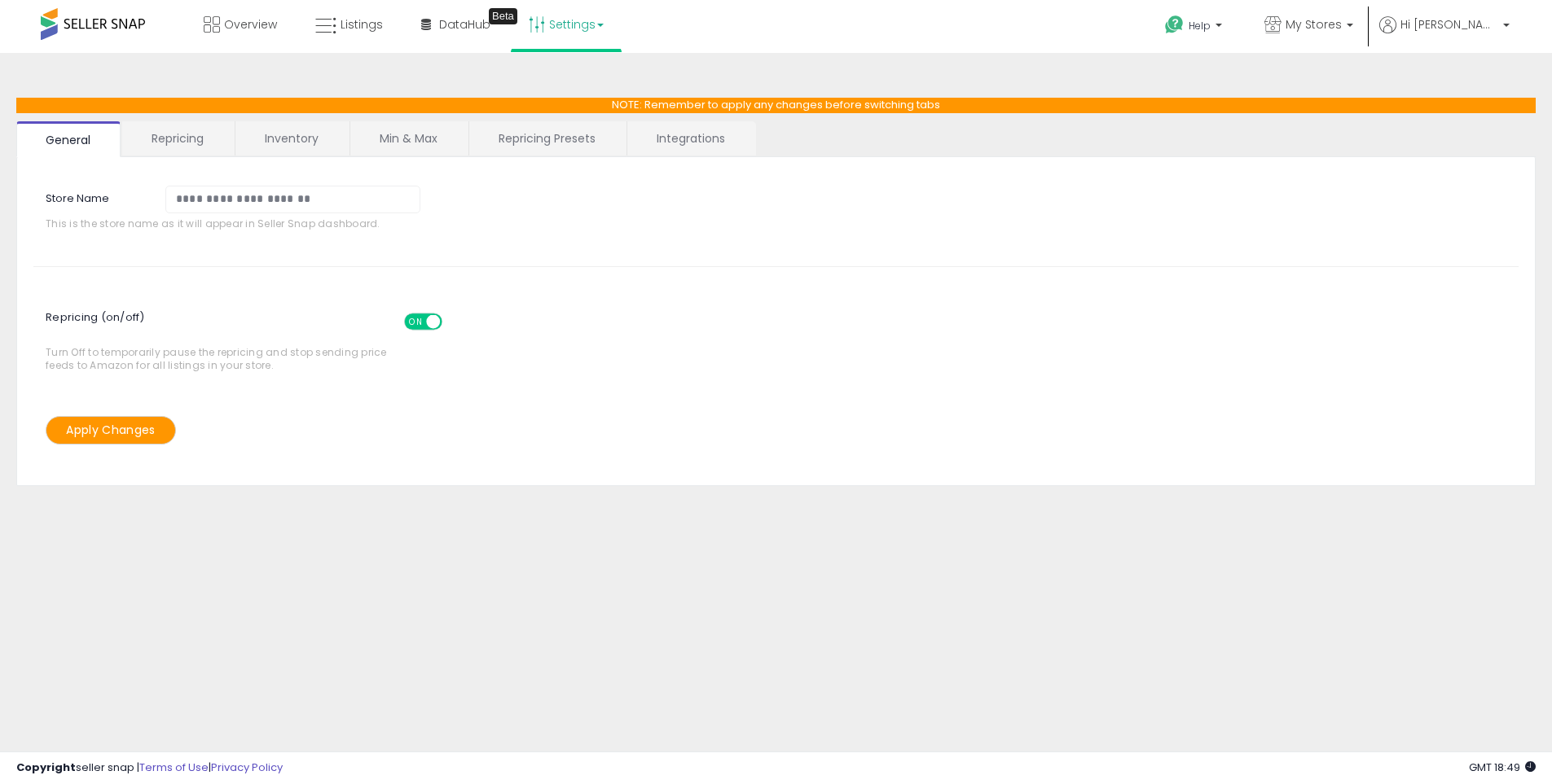
click at [400, 139] on link "Min & Max" at bounding box center [408, 139] width 116 height 34
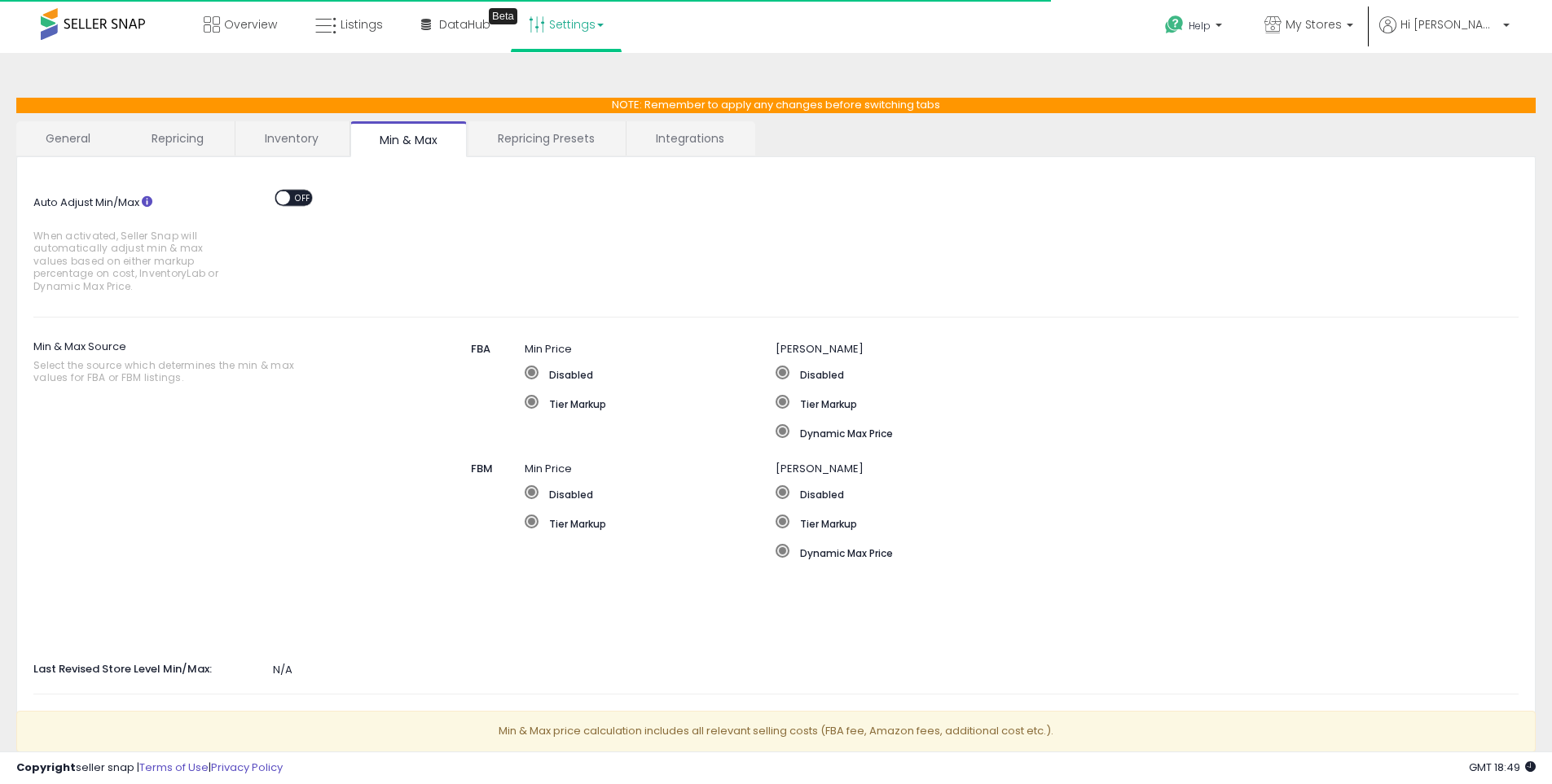
click at [301, 202] on span "OFF" at bounding box center [303, 197] width 26 height 14
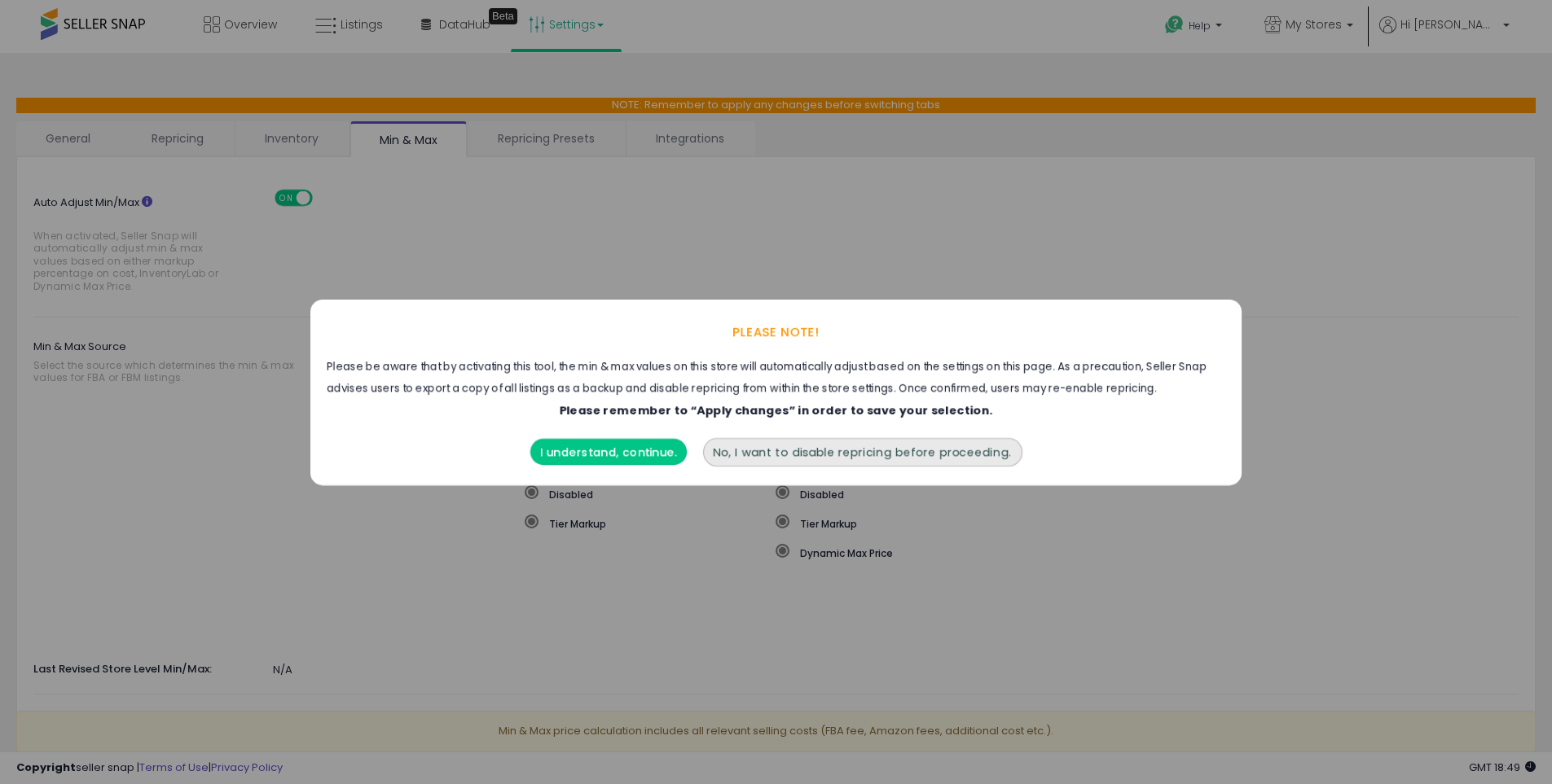
click at [620, 453] on button "I understand, continue." at bounding box center [608, 451] width 156 height 26
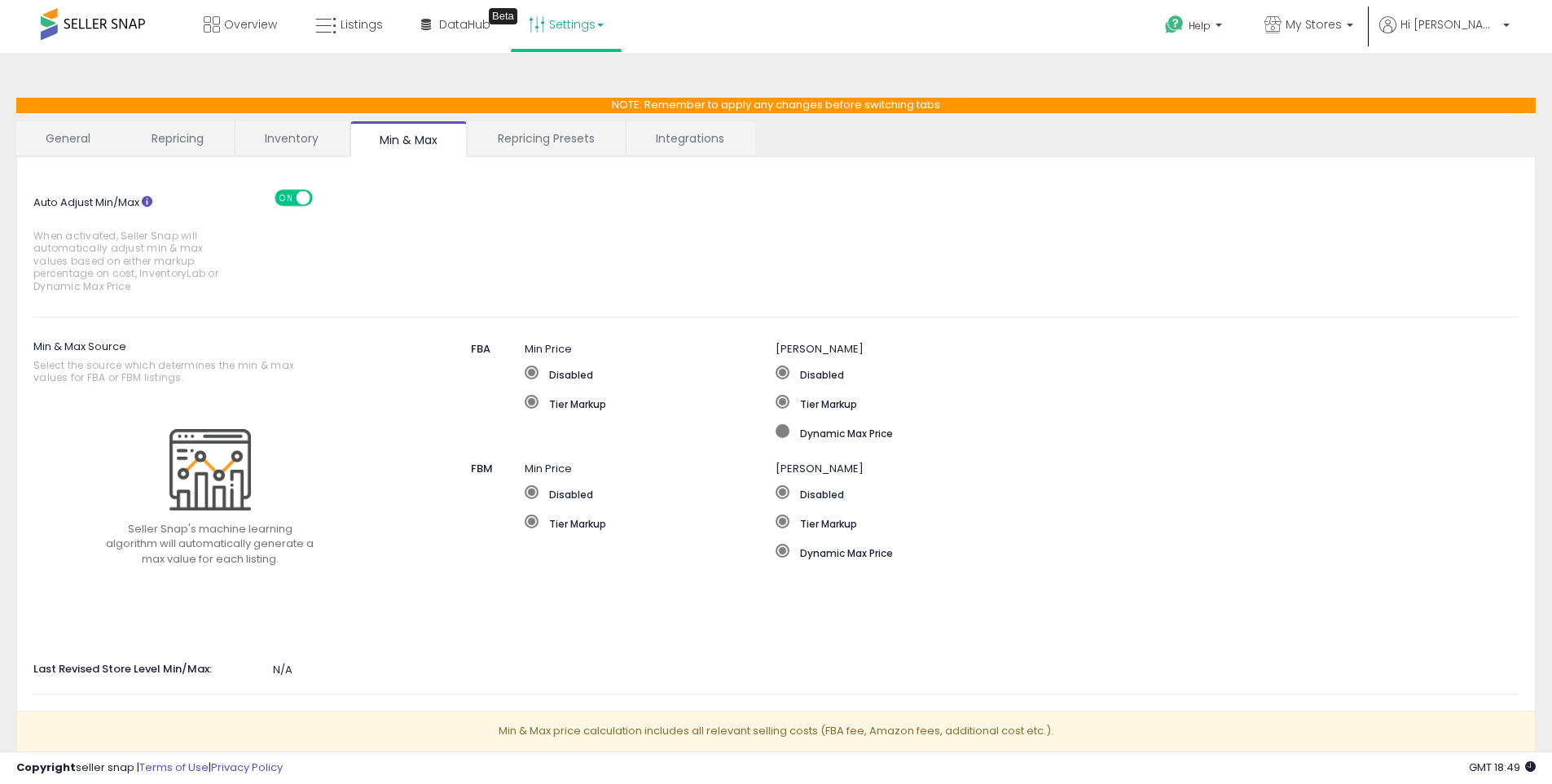
click at [783, 432] on span at bounding box center [782, 431] width 14 height 14
click at [558, 405] on label "Tier Markup" at bounding box center [651, 402] width 252 height 16
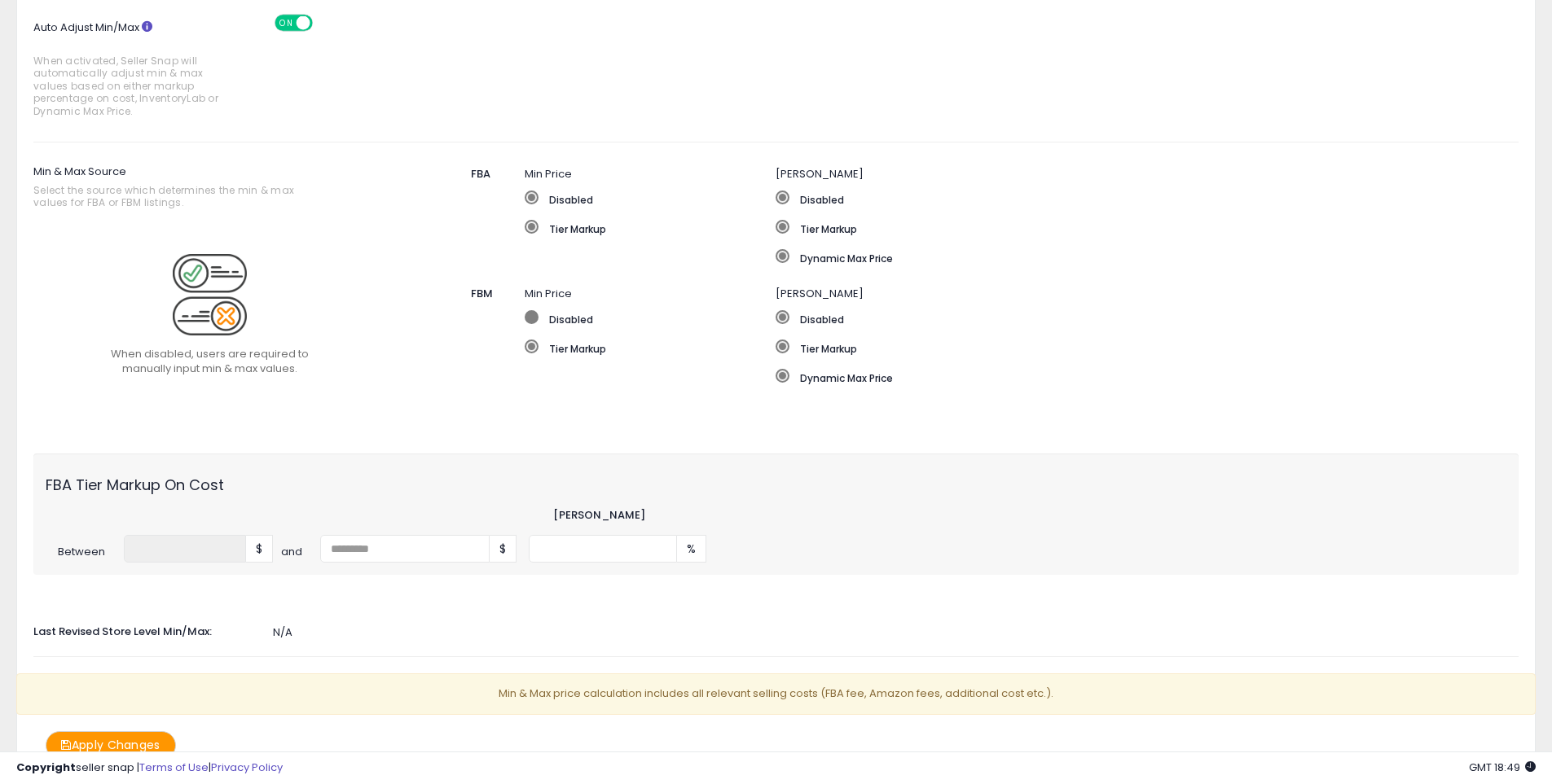
scroll to position [261, 0]
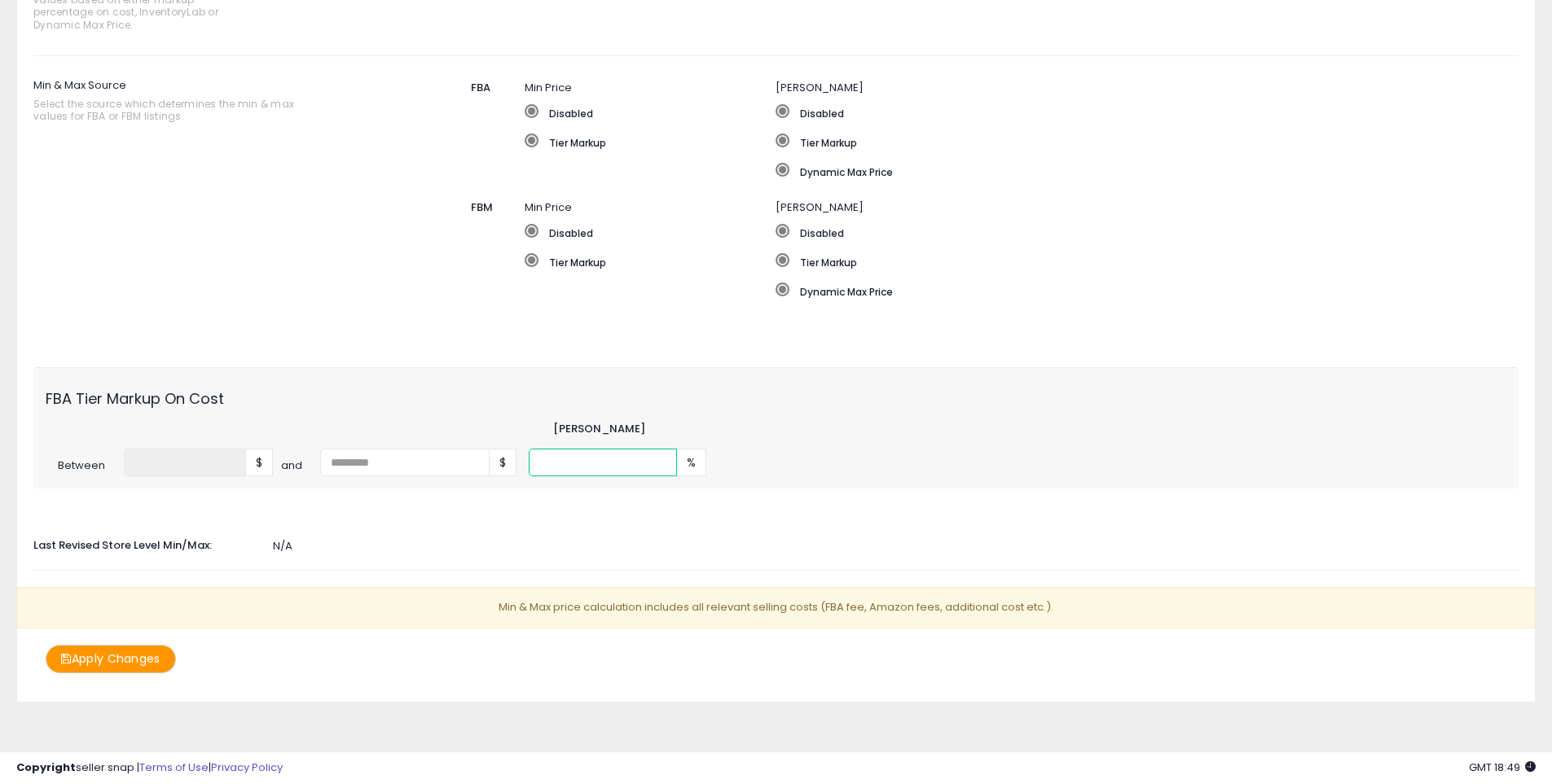
click at [588, 465] on input "number" at bounding box center [602, 463] width 148 height 28
type input "*"
click at [671, 420] on div "FBA Tier Markup On Cost Min Markup Between * $ and $ * %" at bounding box center [776, 427] width 1485 height 121
click at [106, 667] on button "Apply Changes" at bounding box center [110, 659] width 130 height 28
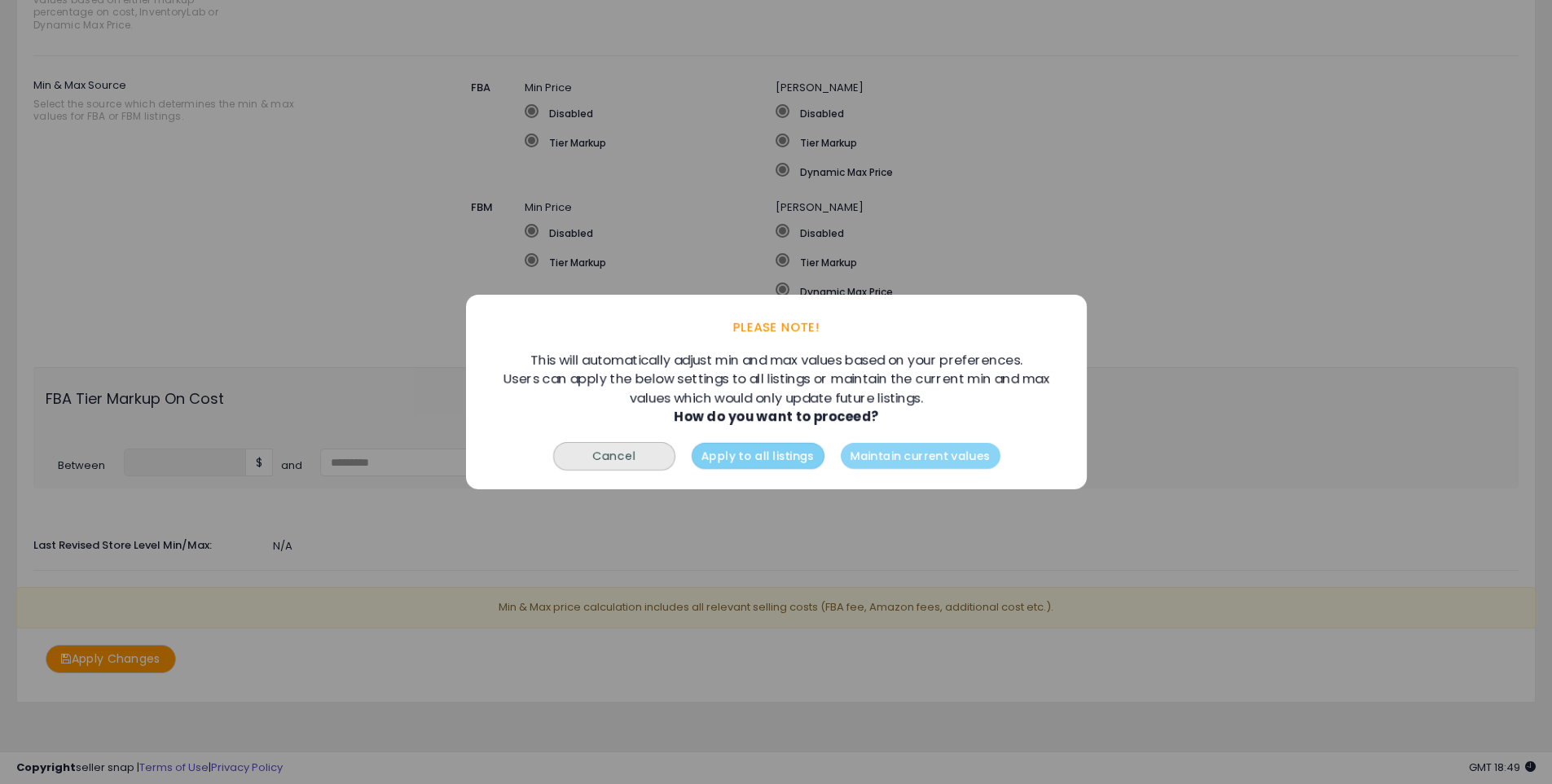
click at [764, 460] on button "Apply to all listings" at bounding box center [757, 456] width 133 height 26
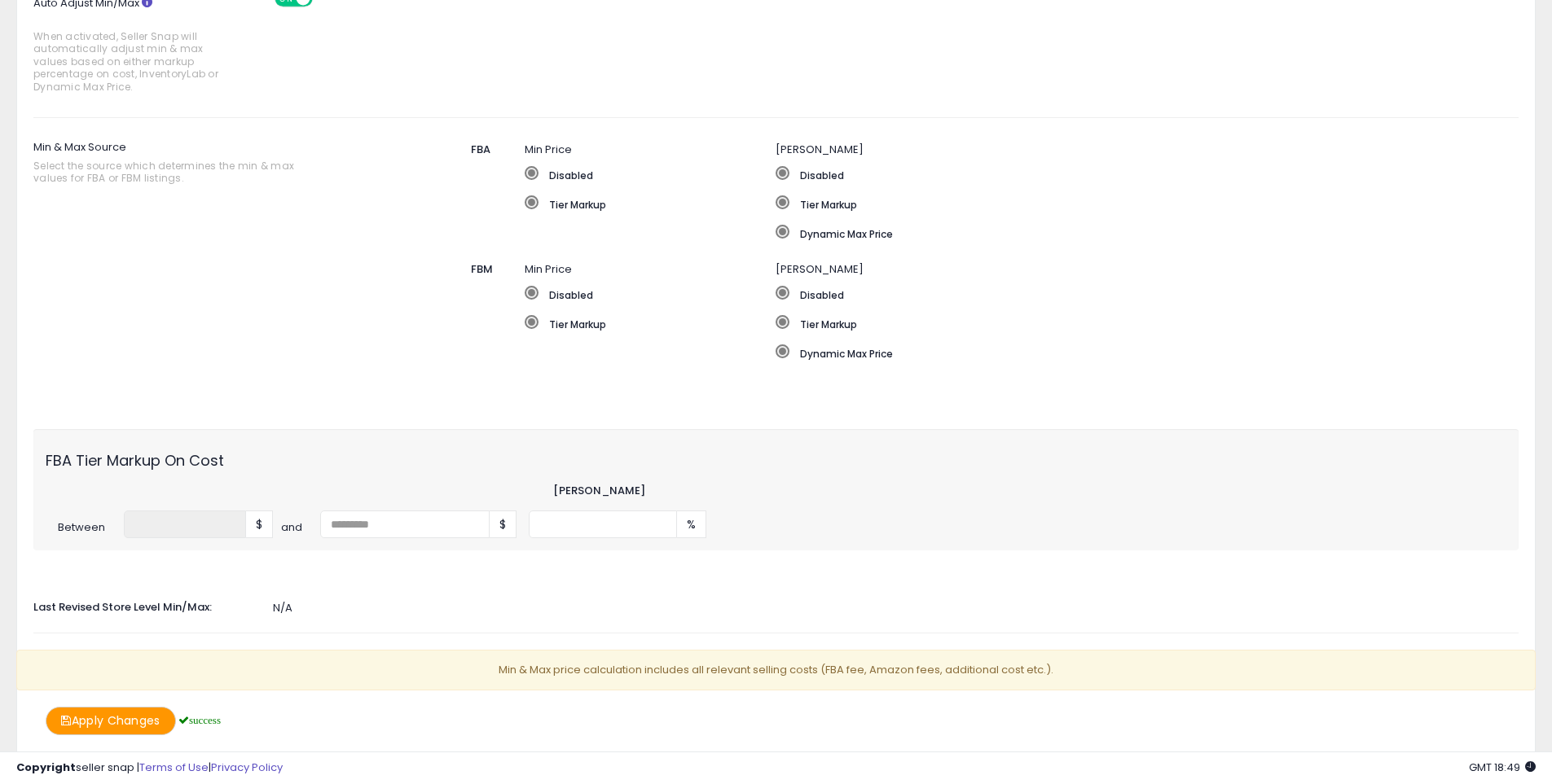
scroll to position [0, 0]
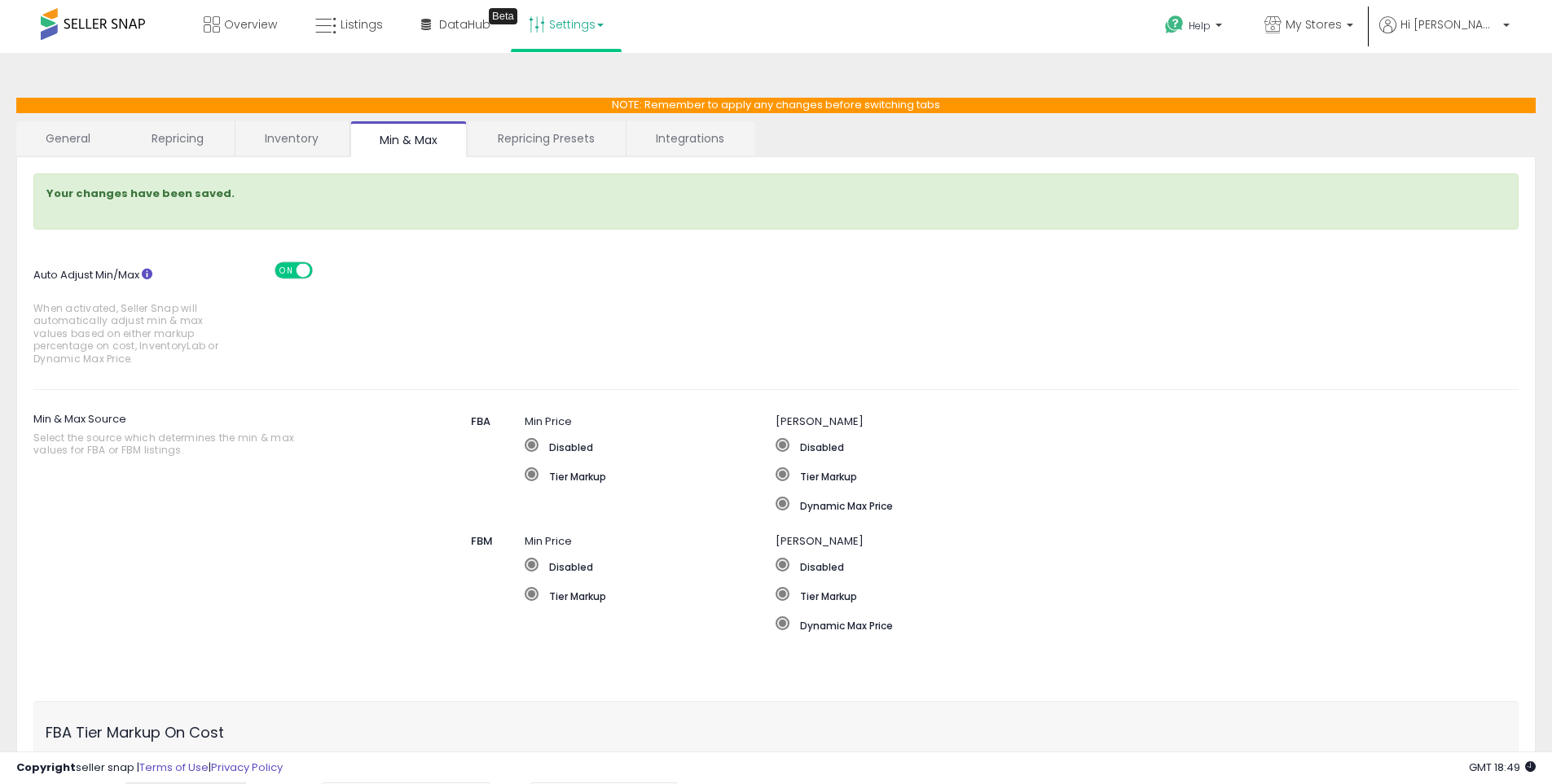
click at [189, 142] on link "Repricing" at bounding box center [178, 139] width 111 height 34
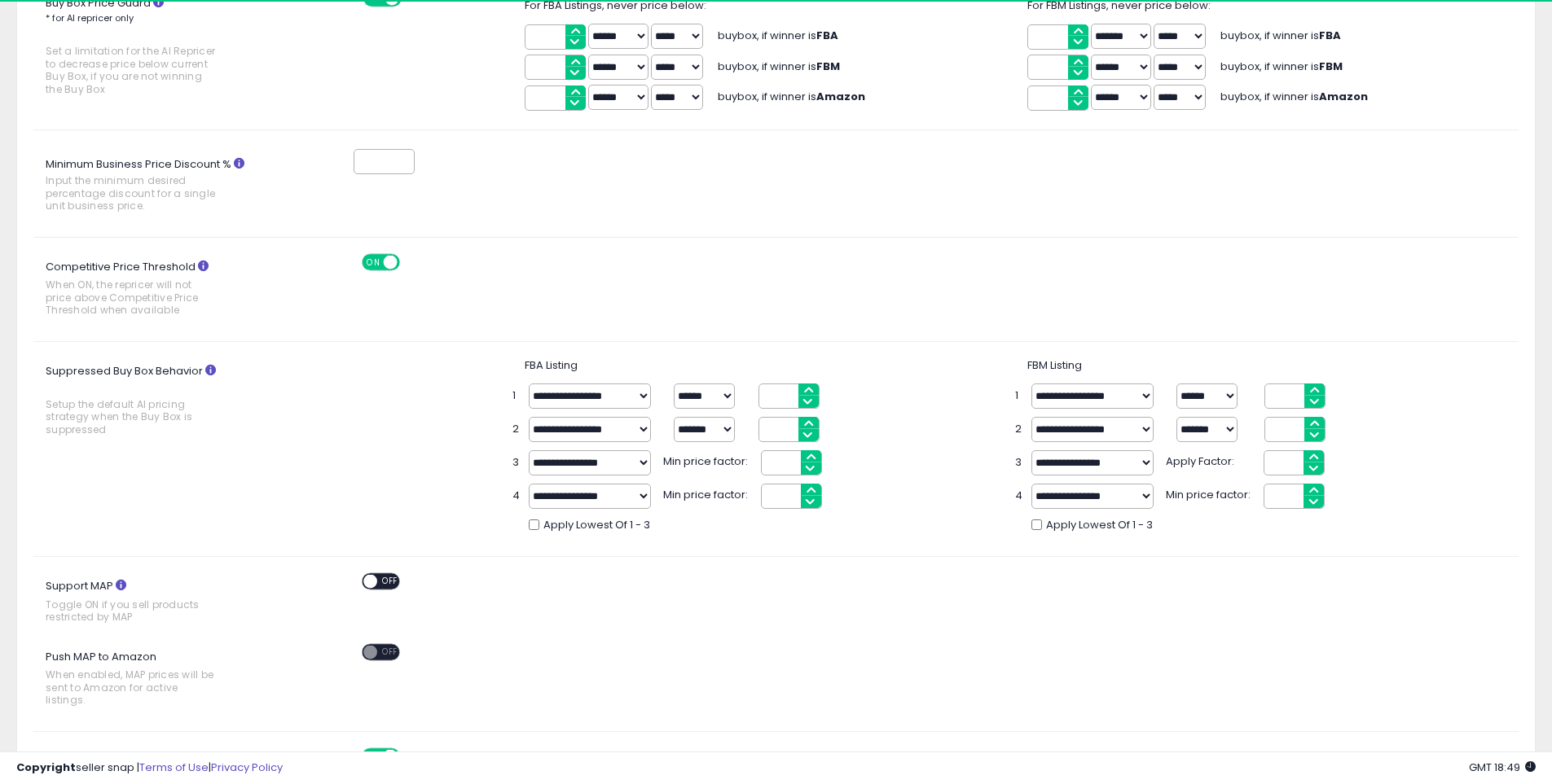
scroll to position [619, 0]
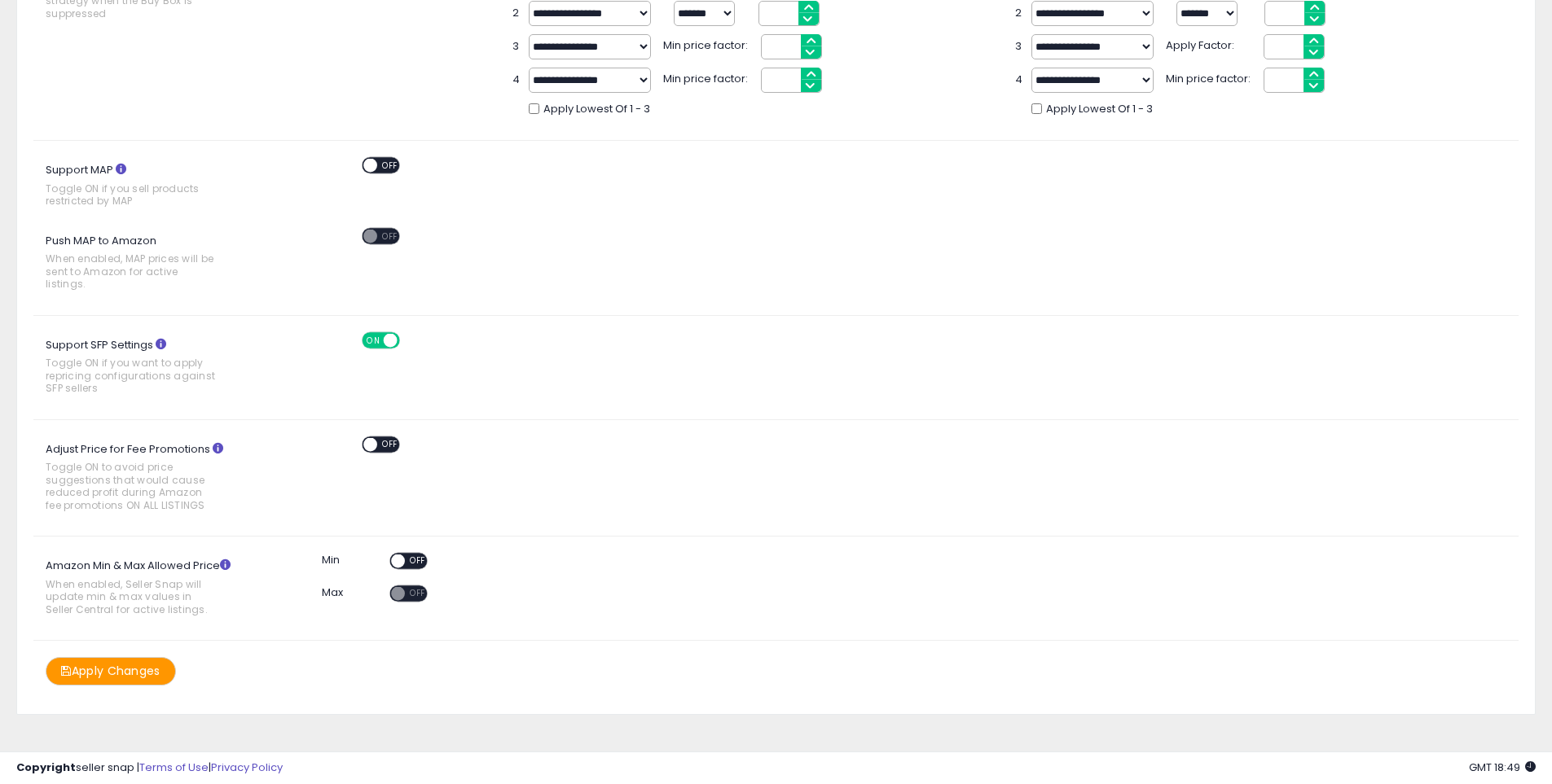
click at [406, 555] on span "OFF" at bounding box center [418, 562] width 26 height 14
click at [120, 657] on button "Apply Changes" at bounding box center [110, 671] width 130 height 28
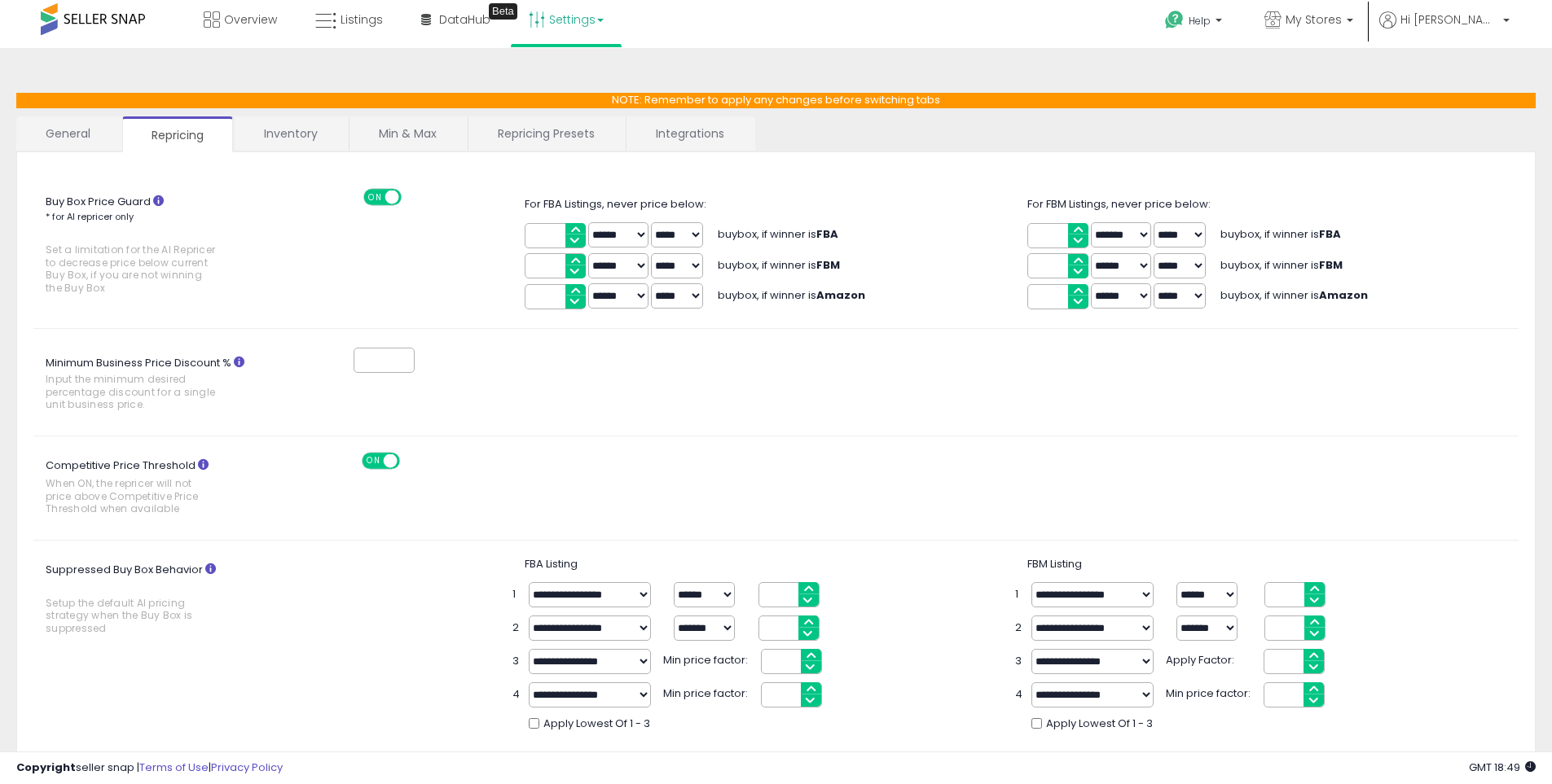
scroll to position [0, 0]
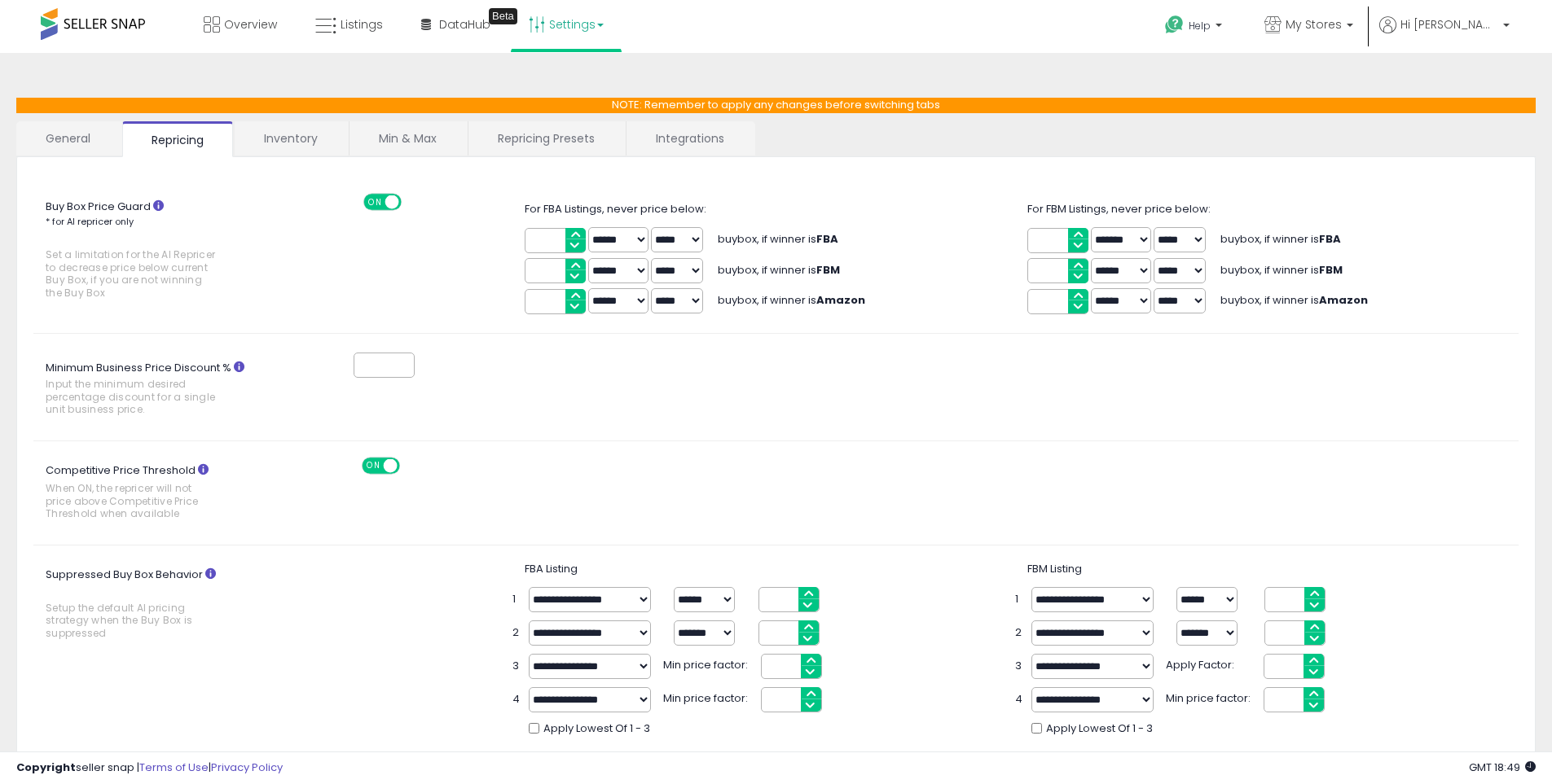
click at [68, 136] on link "General" at bounding box center [68, 139] width 104 height 34
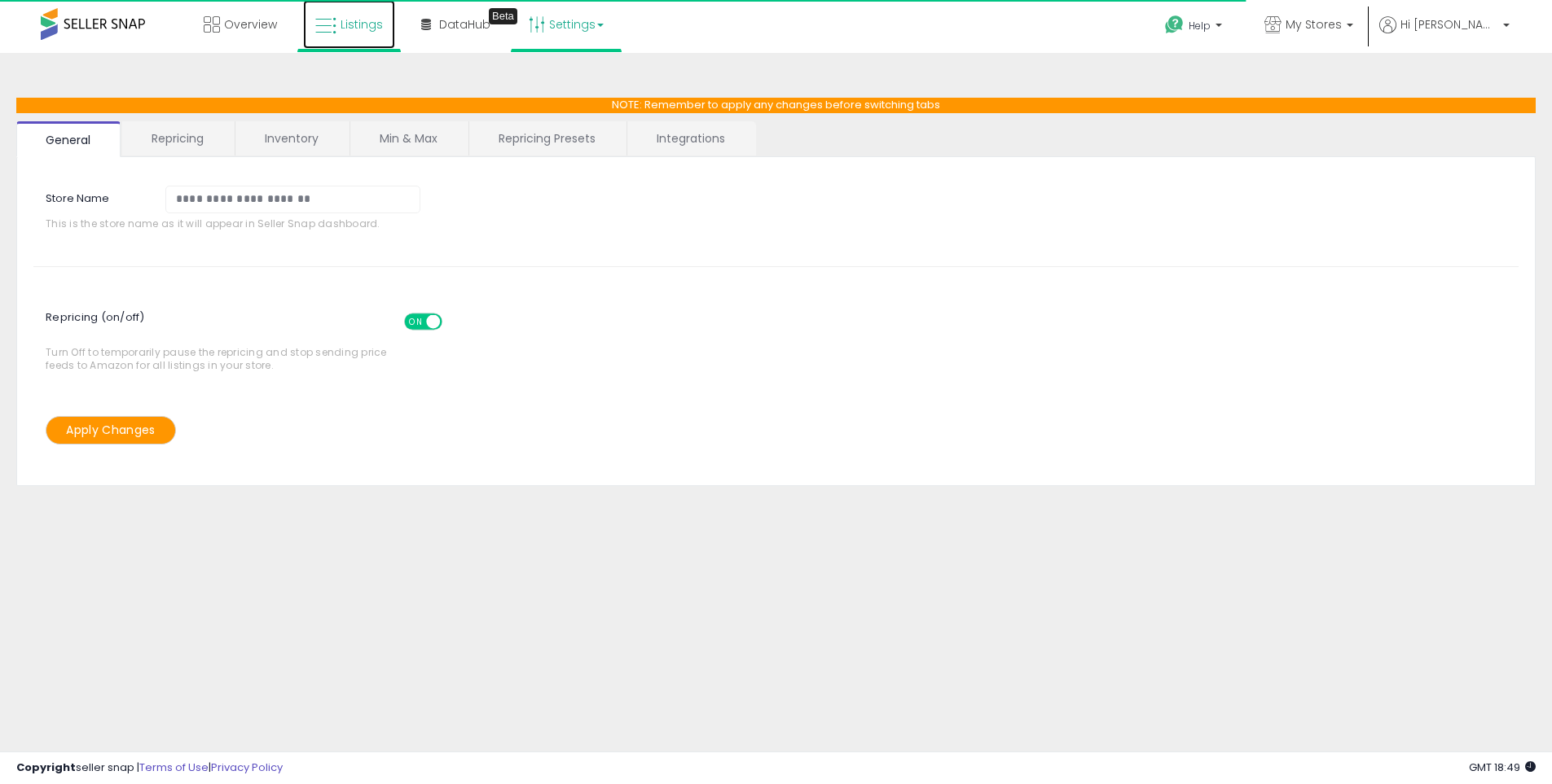
click at [359, 17] on span "Listings" at bounding box center [361, 24] width 42 height 16
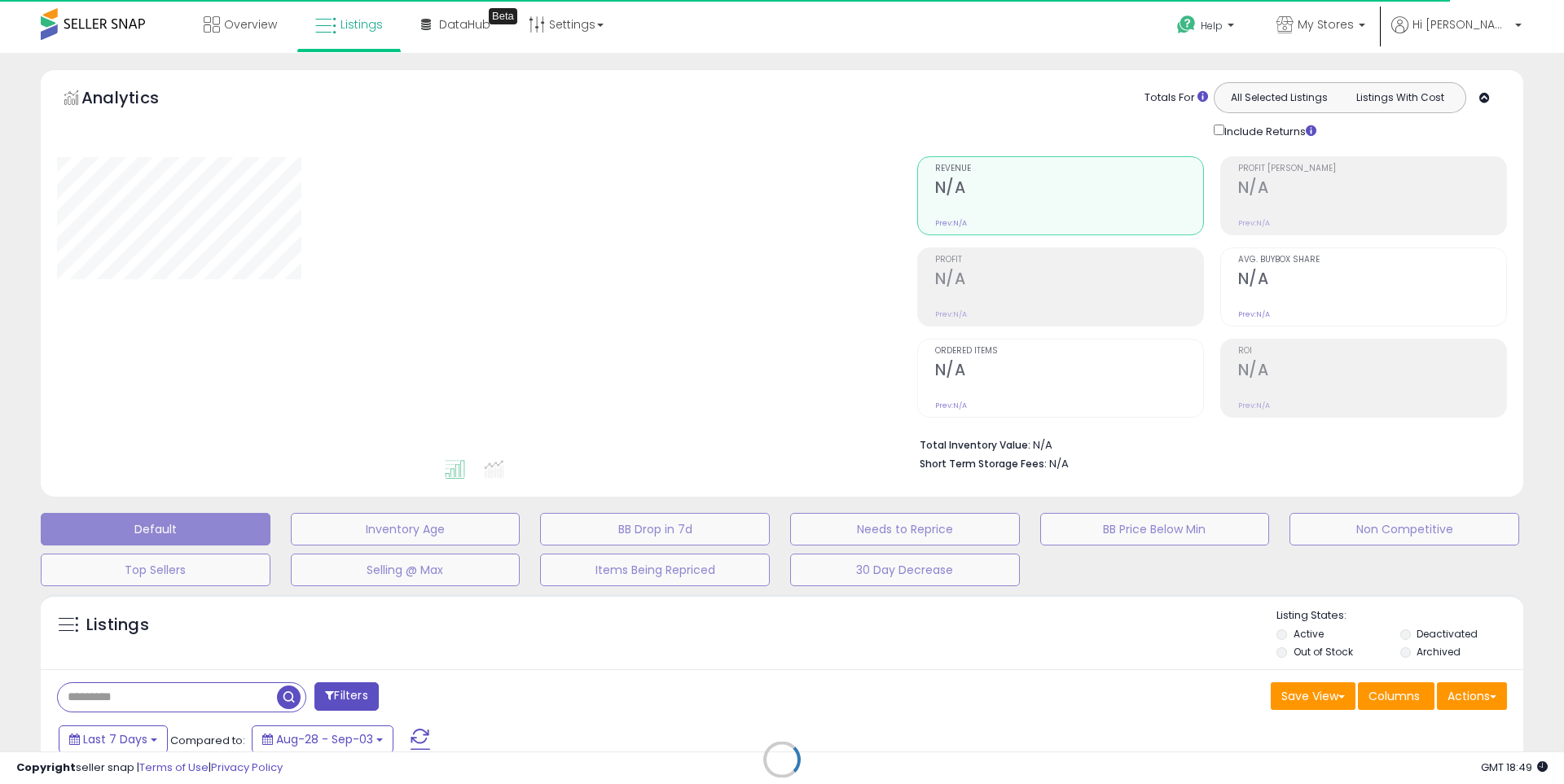
click at [1466, 700] on div "Retrieving listings data.." at bounding box center [782, 772] width 1507 height 371
click at [1491, 699] on div "Retrieving listings data.." at bounding box center [782, 772] width 1507 height 371
drag, startPoint x: 1491, startPoint y: 699, endPoint x: 1479, endPoint y: 700, distance: 12.0
click at [1491, 698] on div "Retrieving listings data.." at bounding box center [782, 772] width 1507 height 371
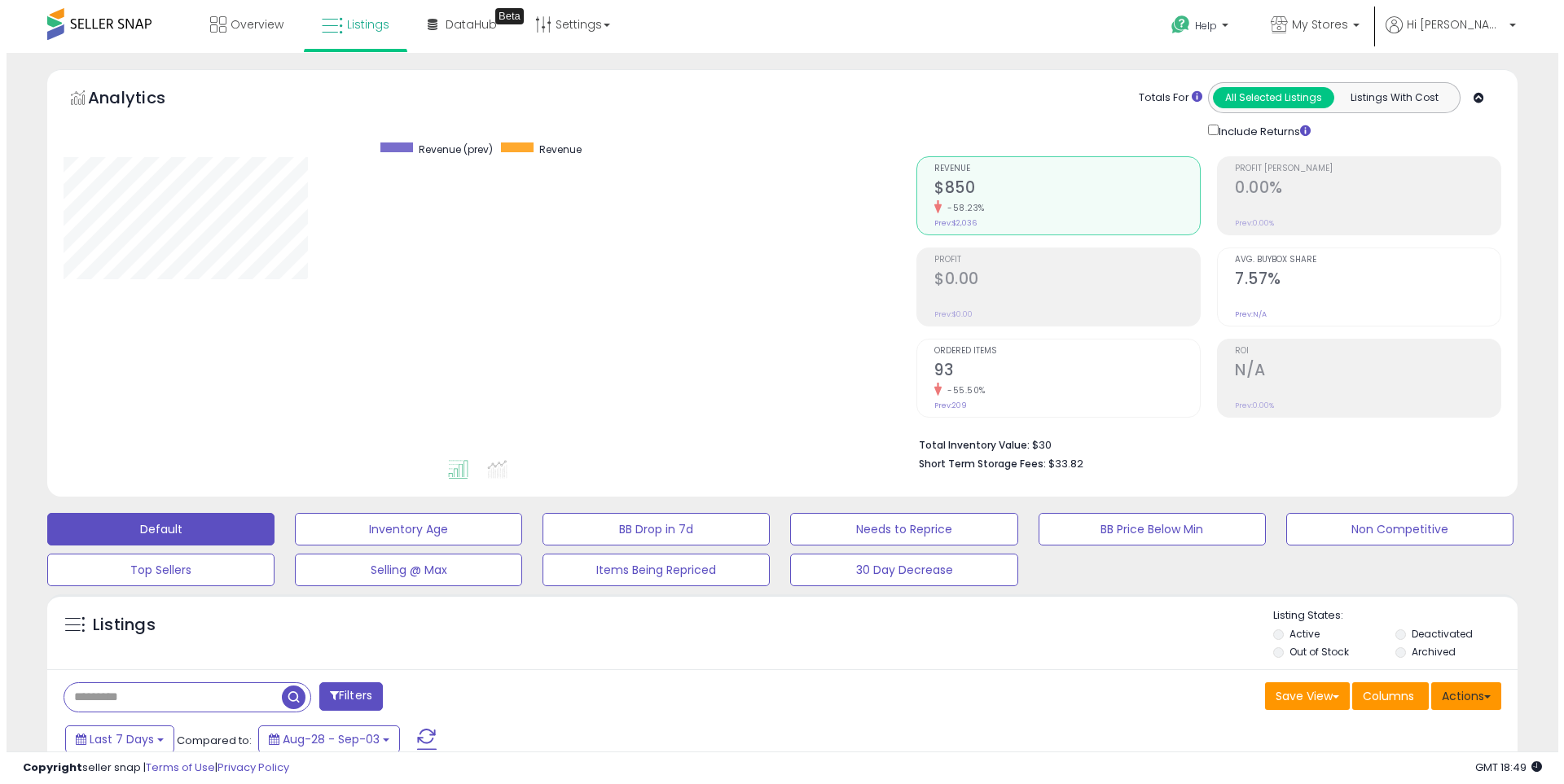
scroll to position [334, 853]
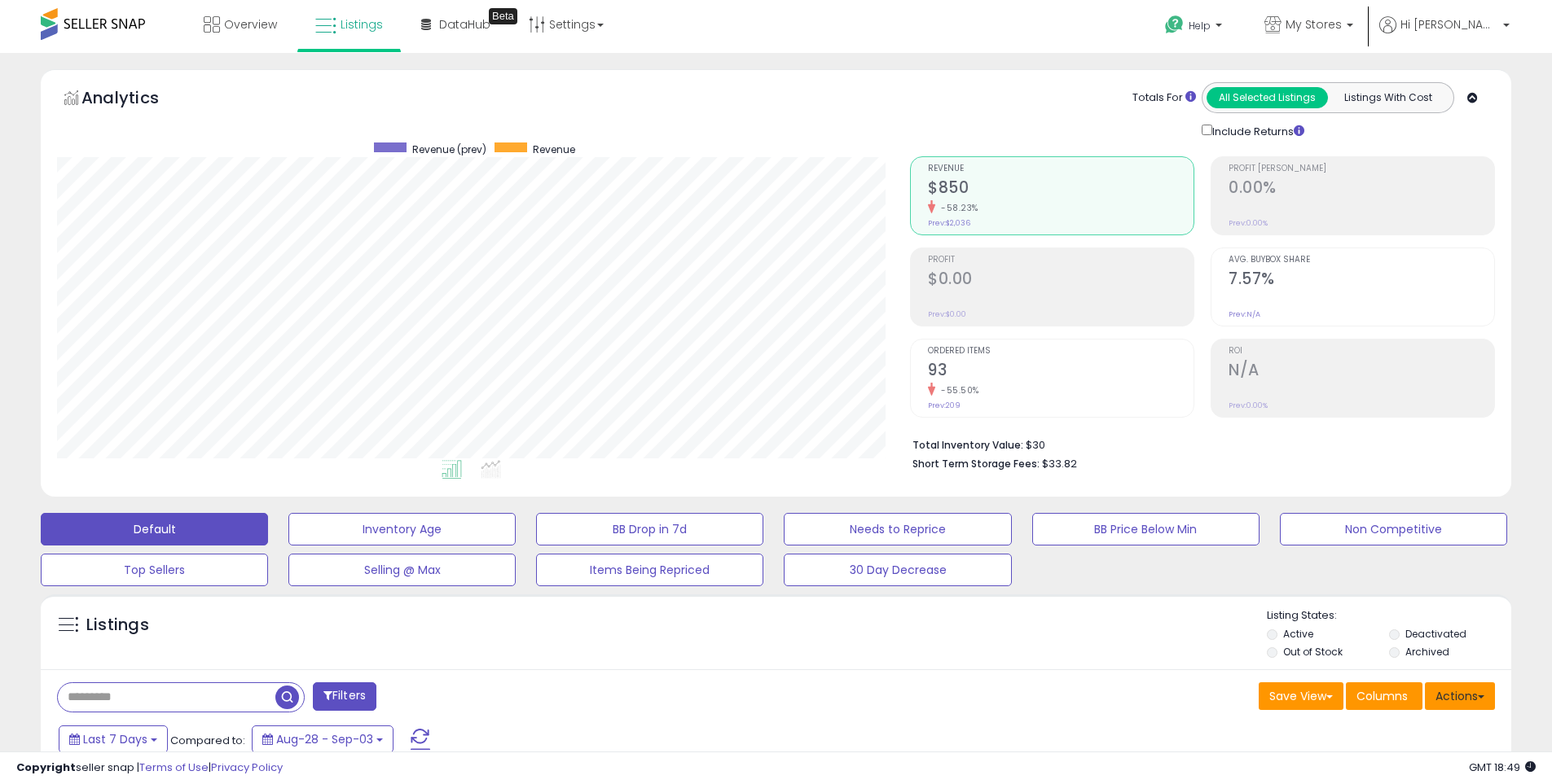
click at [1444, 699] on button "Actions" at bounding box center [1459, 696] width 70 height 28
click at [1384, 725] on link "Import" at bounding box center [1393, 731] width 178 height 25
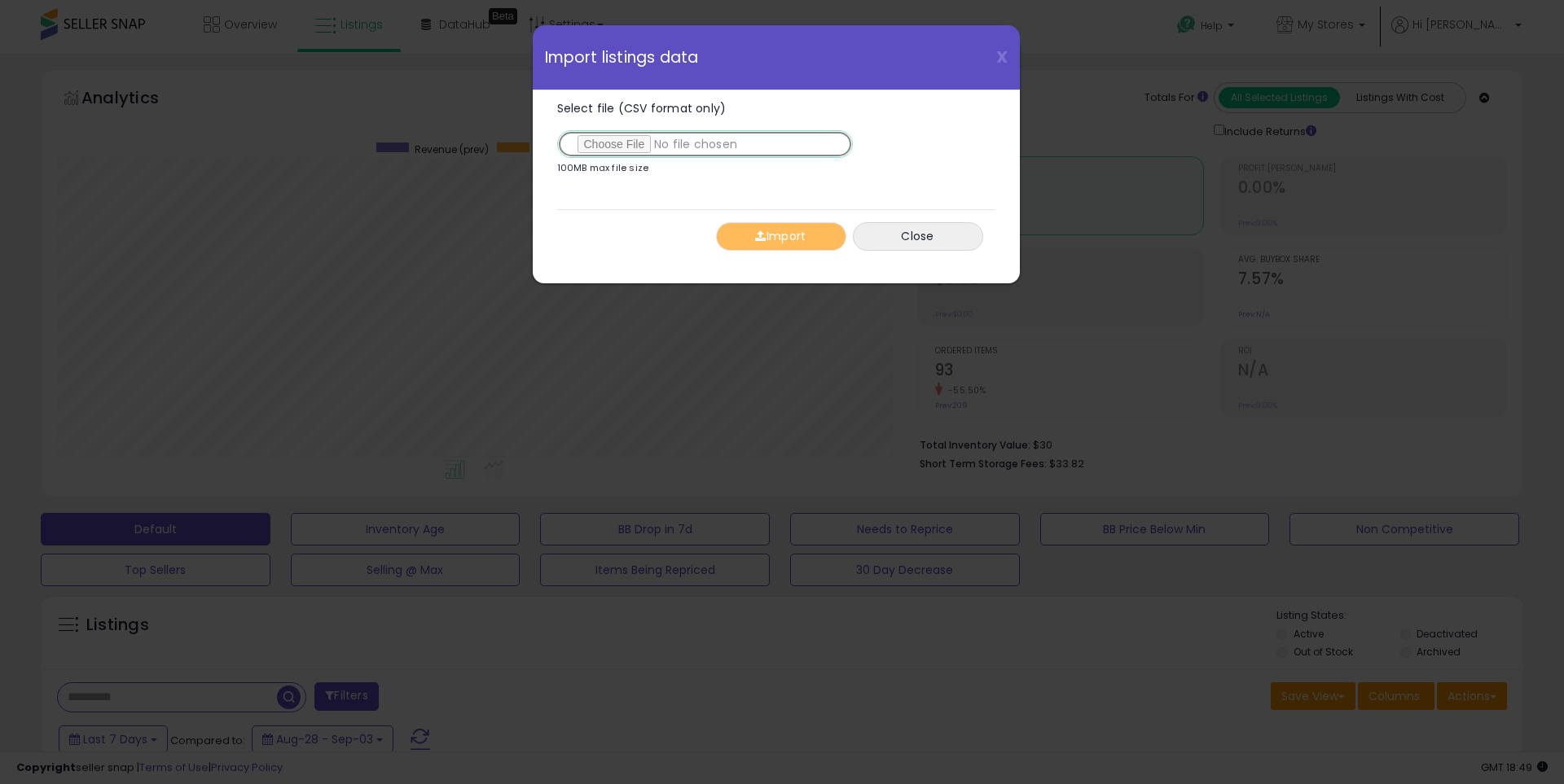
click at [629, 140] on input "Select file (CSV format only)" at bounding box center [705, 144] width 296 height 28
type input "**********"
click at [762, 242] on button "Import" at bounding box center [781, 236] width 130 height 28
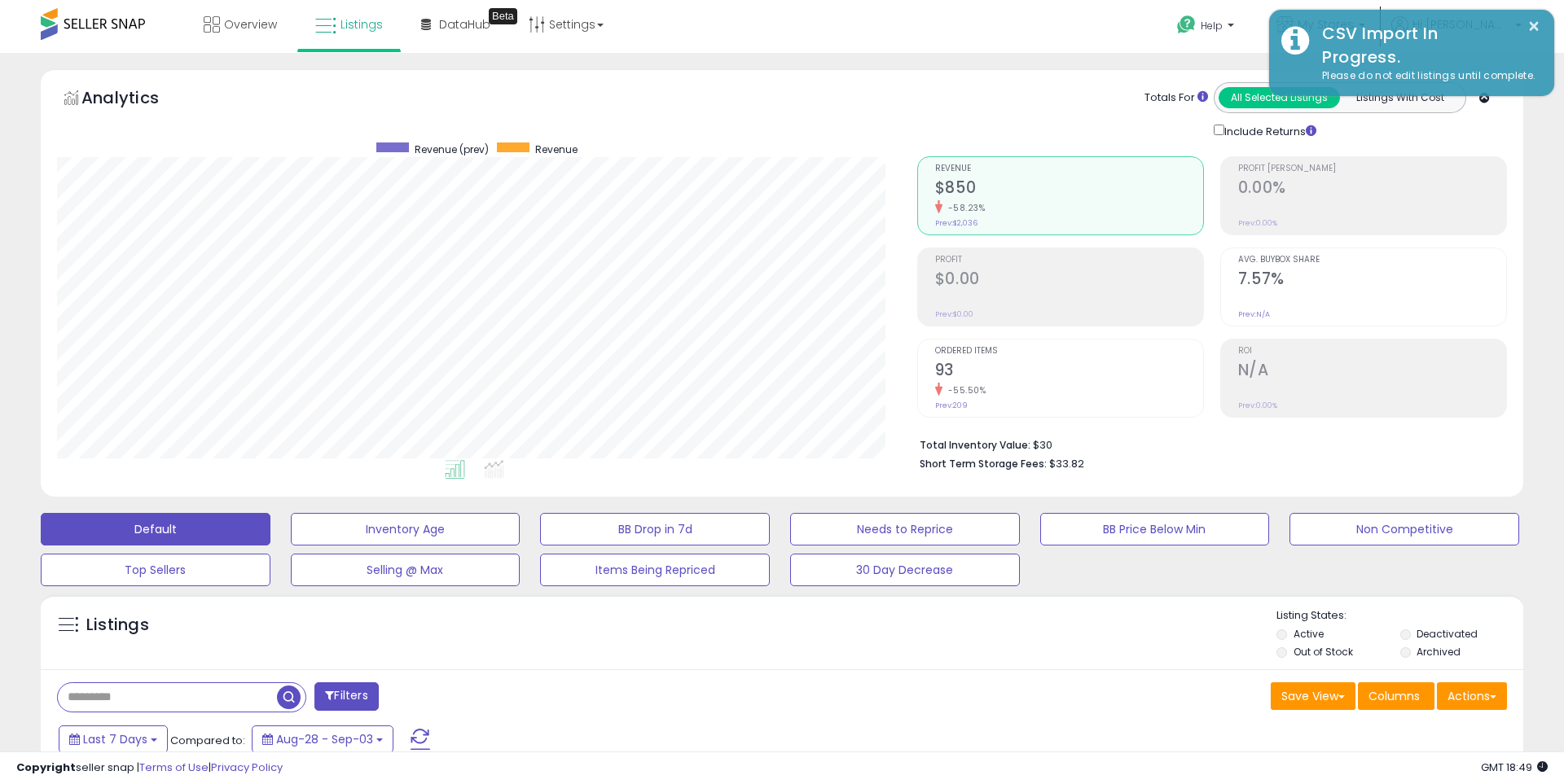
scroll to position [814032, 813673]
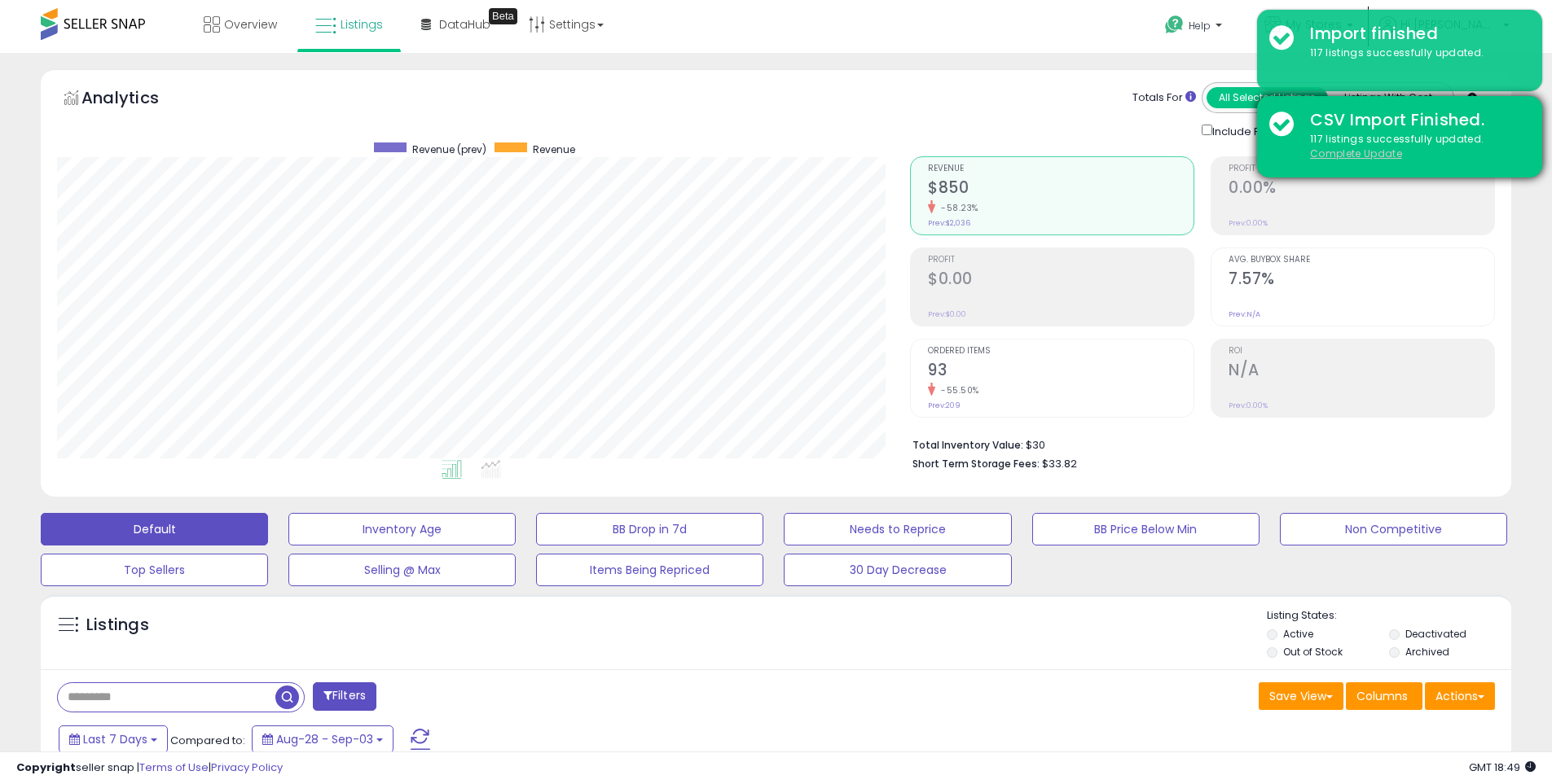
click at [1362, 156] on u "Complete Update" at bounding box center [1356, 153] width 92 height 14
